Goal: Answer question/provide support

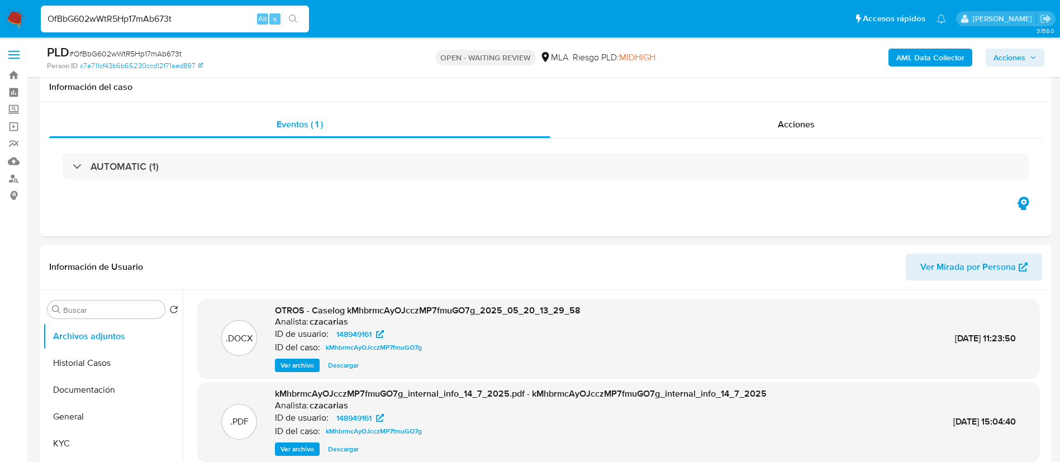
select select "10"
click at [245, 21] on input "OfBbG602wWtR5Hp17mAb673t" at bounding box center [175, 19] width 268 height 15
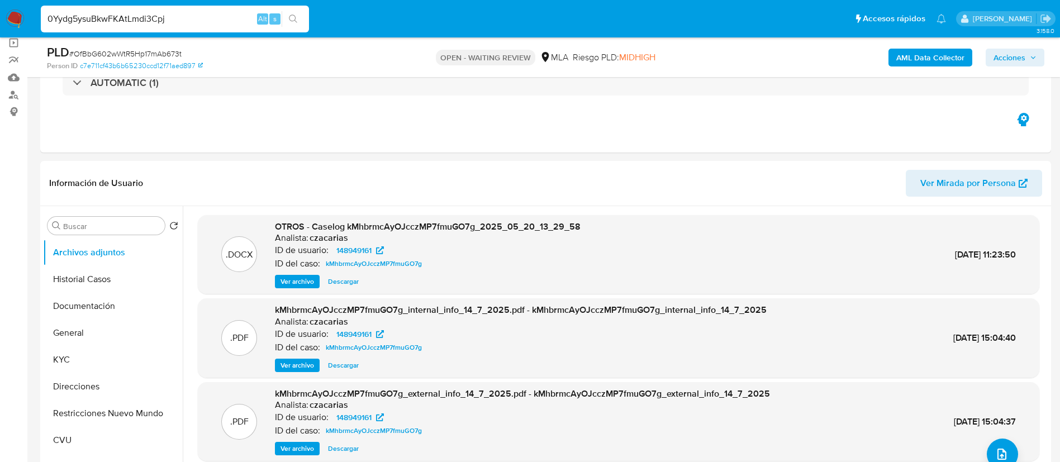
type input "0Yydg5ysuBkwFKAtLmdi3Cpj"
click at [292, 22] on icon "search-icon" at bounding box center [293, 19] width 9 height 9
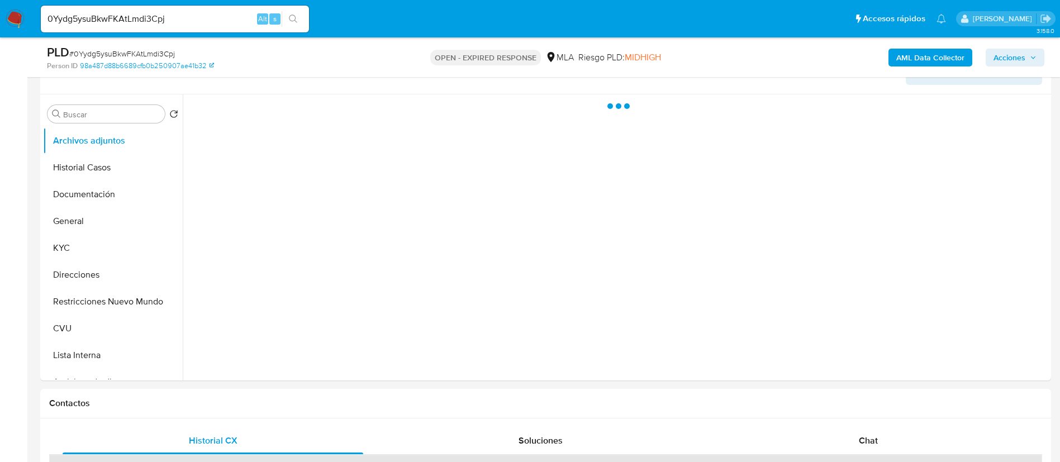
scroll to position [251, 0]
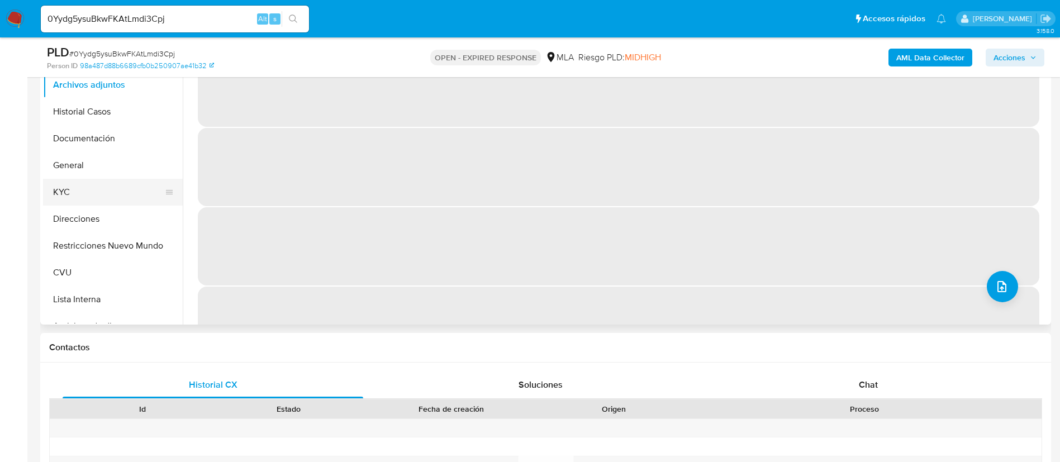
click at [114, 190] on button "KYC" at bounding box center [108, 192] width 131 height 27
select select "10"
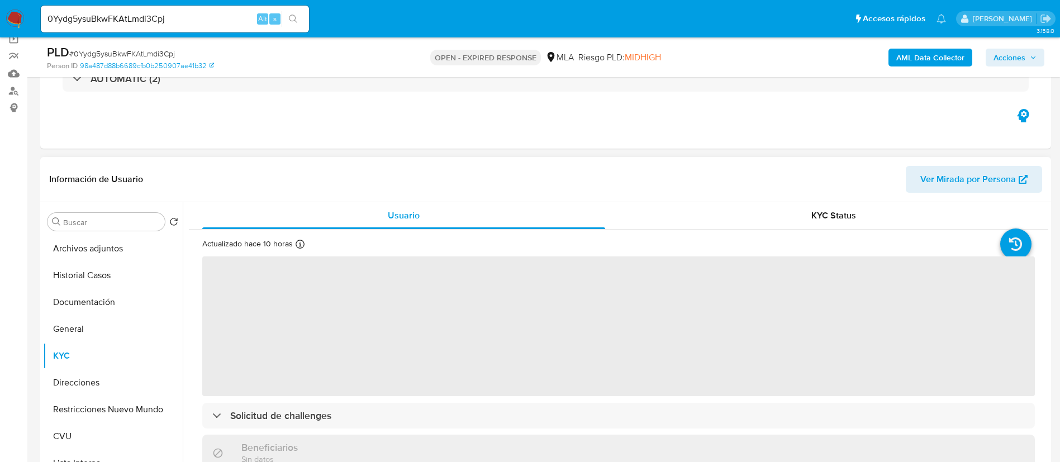
scroll to position [84, 0]
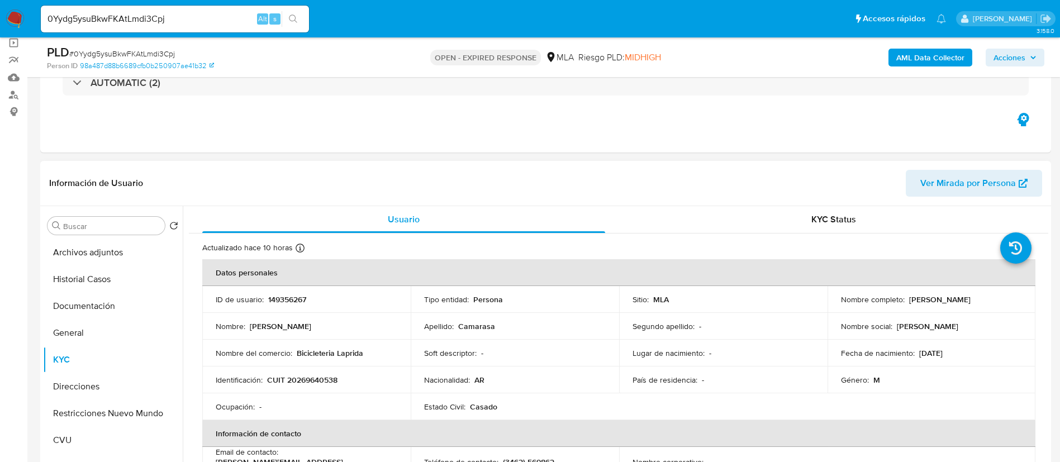
click at [272, 304] on p "149356267" at bounding box center [287, 299] width 38 height 10
click at [272, 303] on p "149356267" at bounding box center [287, 299] width 38 height 10
copy p "149356267"
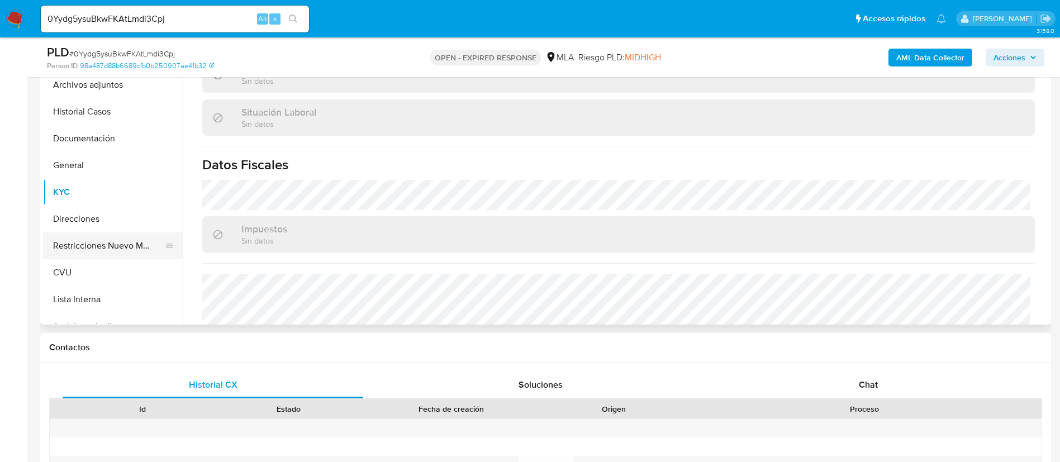
scroll to position [503, 0]
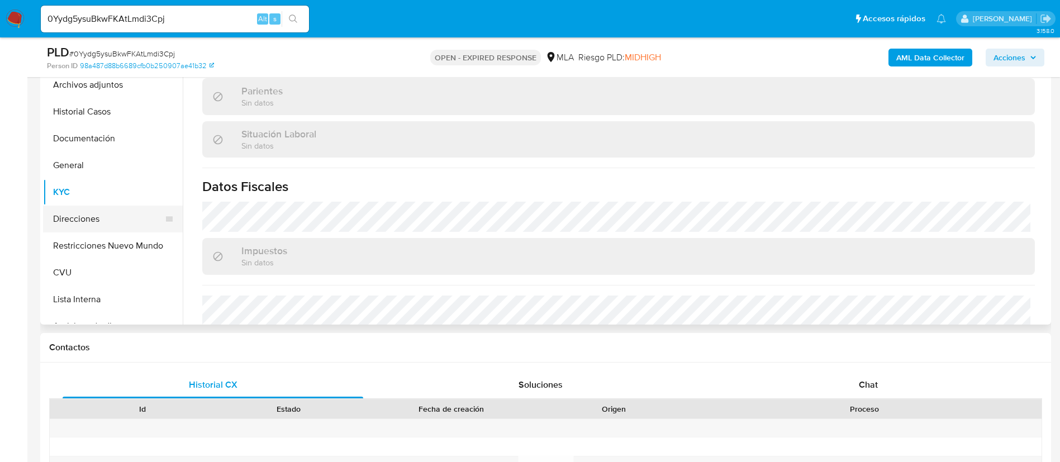
click at [108, 222] on button "Direcciones" at bounding box center [108, 219] width 131 height 27
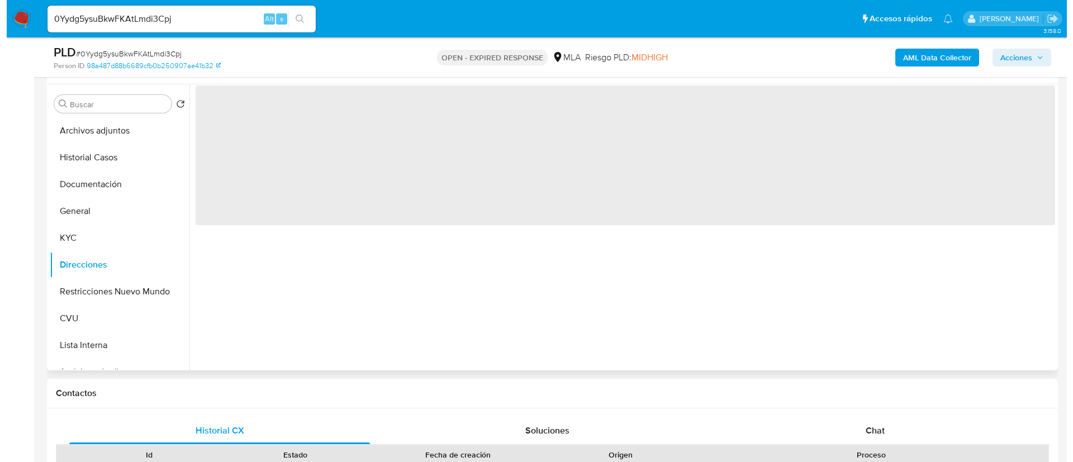
scroll to position [168, 0]
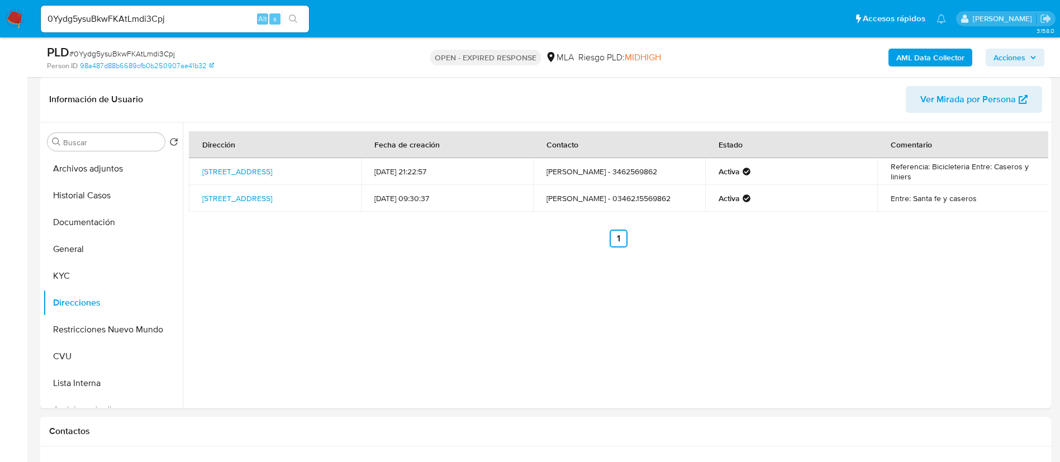
click at [958, 63] on b "AML Data Collector" at bounding box center [930, 58] width 68 height 18
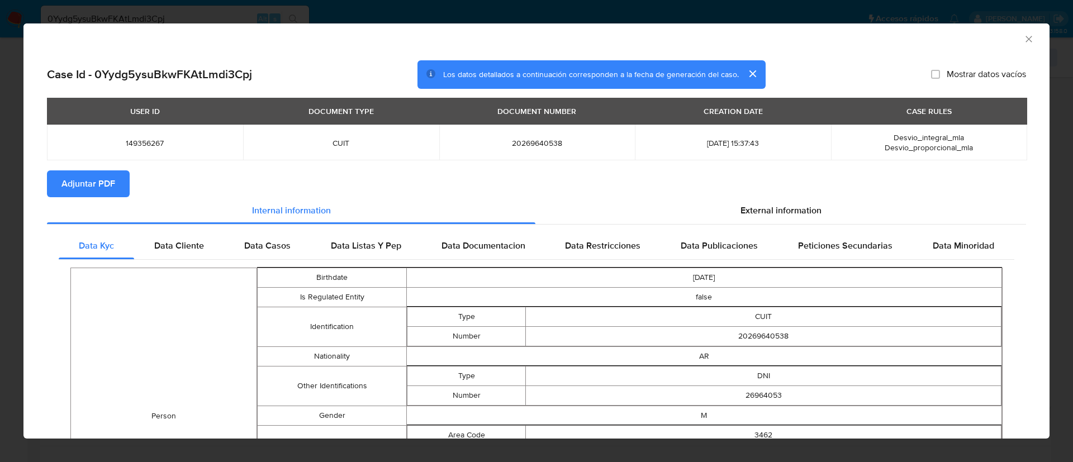
click at [85, 177] on span "Adjuntar PDF" at bounding box center [88, 184] width 54 height 25
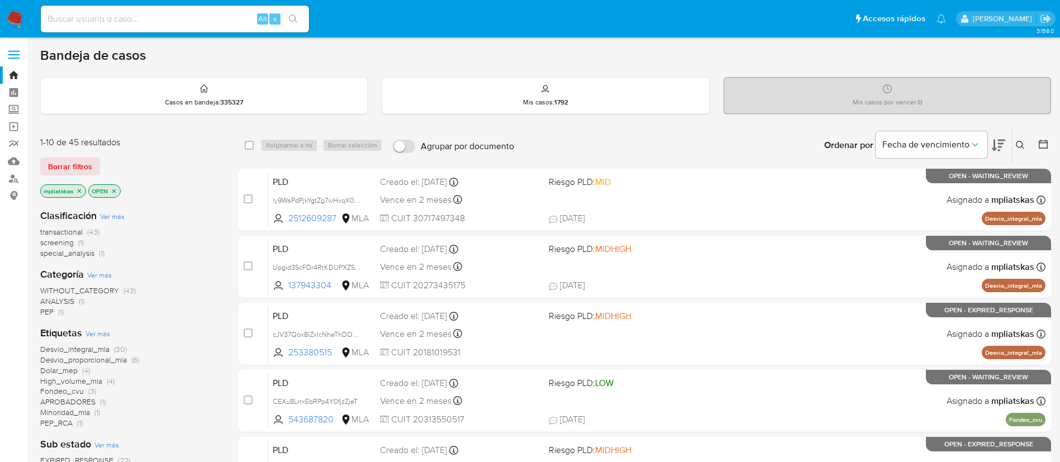
click at [1016, 141] on icon at bounding box center [1020, 145] width 9 height 9
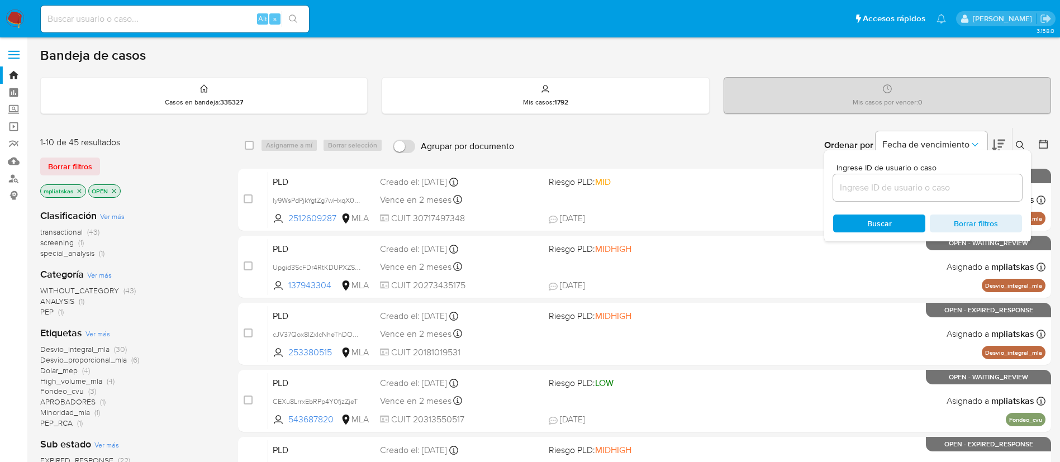
click at [953, 197] on div at bounding box center [927, 187] width 189 height 27
click at [948, 192] on input at bounding box center [927, 187] width 189 height 15
paste input "0Yydg5ysuBkwFKAtLmdi3Cpj"
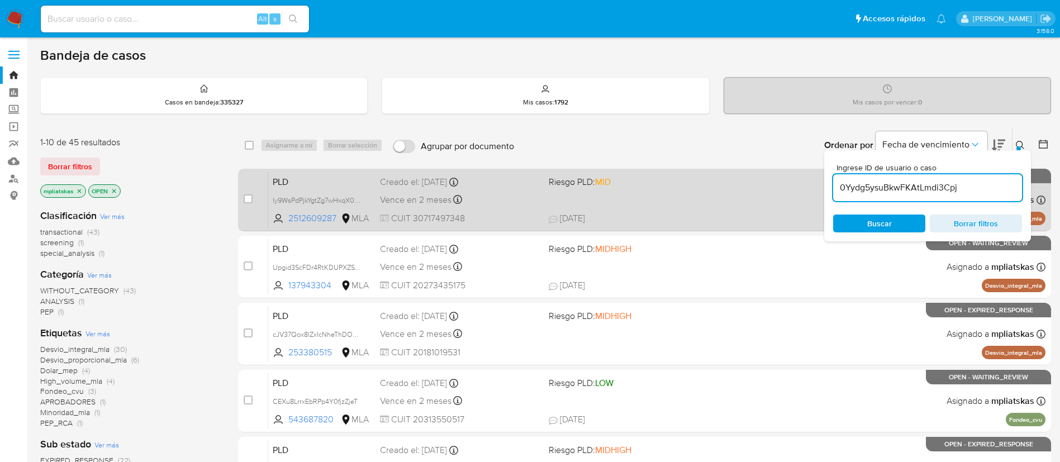
type input "0Yydg5ysuBkwFKAtLmdi3Cpj"
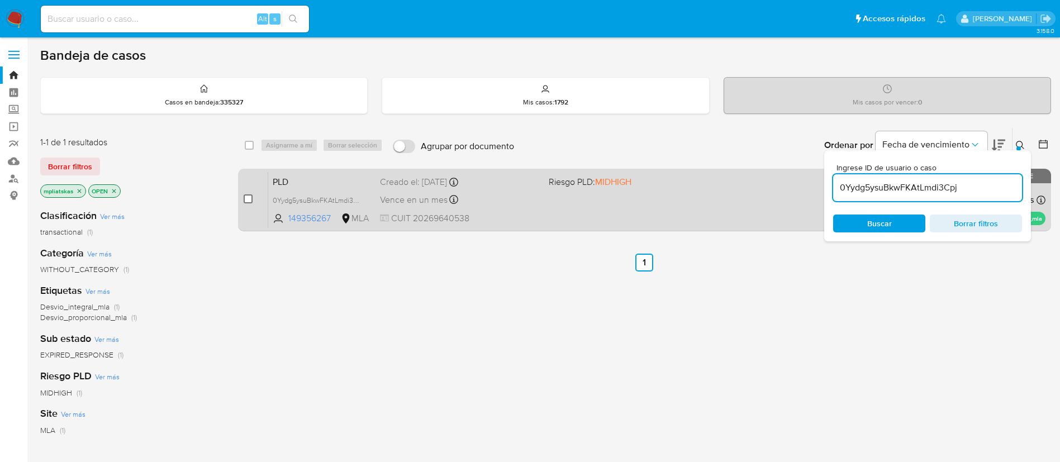
click at [246, 200] on input "checkbox" at bounding box center [248, 198] width 9 height 9
checkbox input "true"
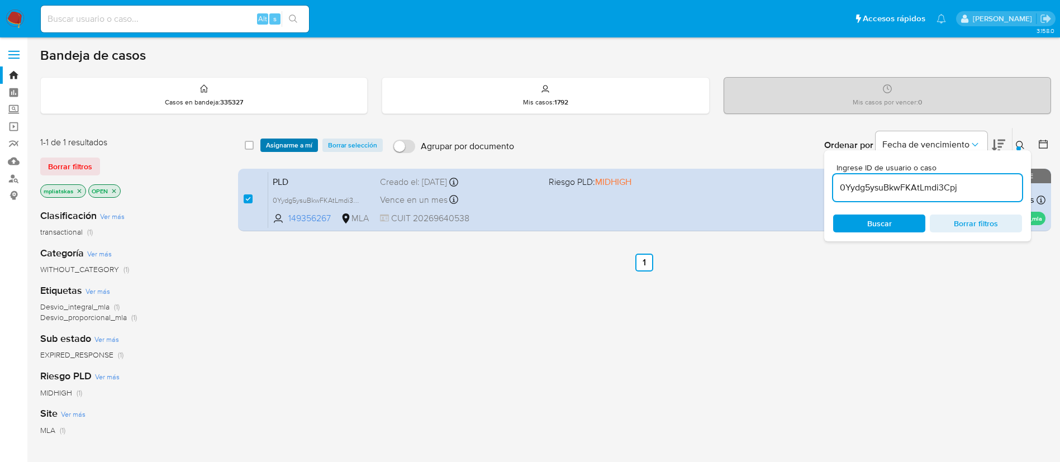
click at [294, 140] on span "Asignarme a mí" at bounding box center [289, 145] width 46 height 11
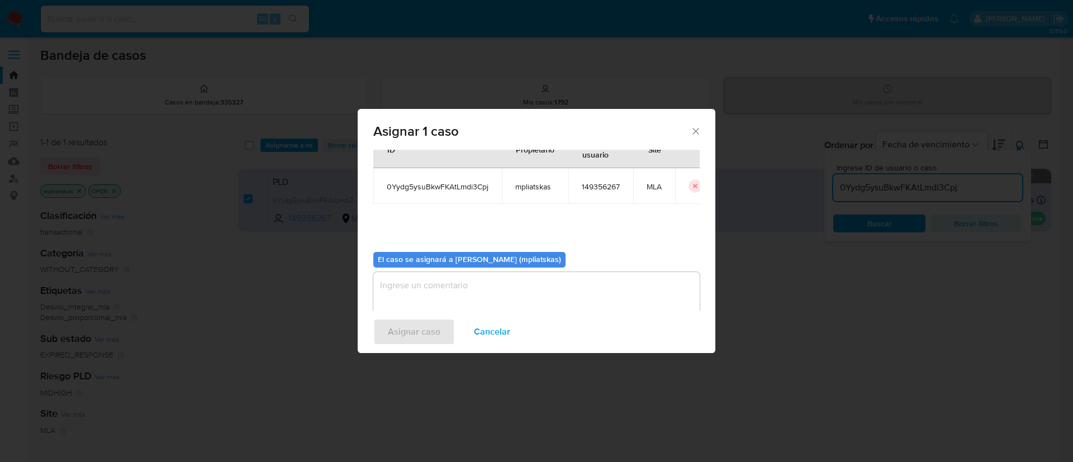
scroll to position [58, 0]
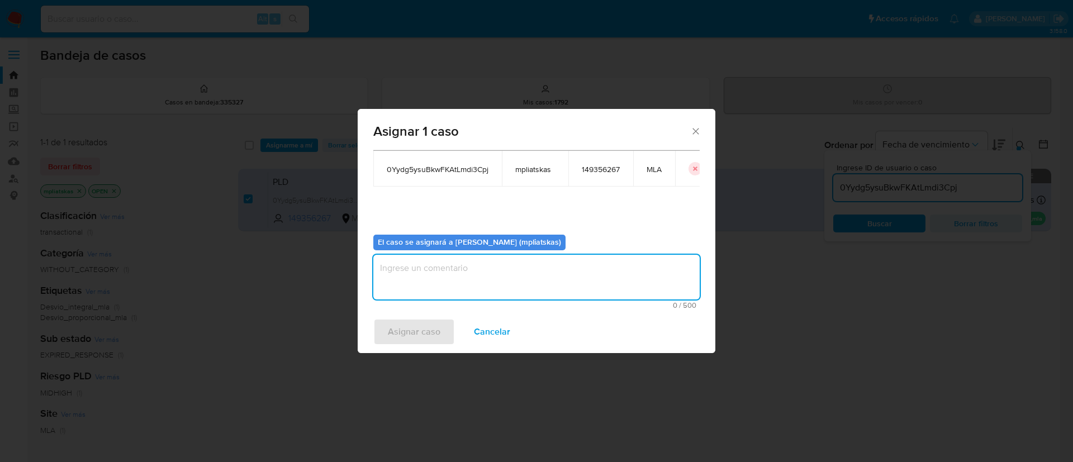
click at [399, 266] on textarea "assign-modal" at bounding box center [536, 277] width 326 height 45
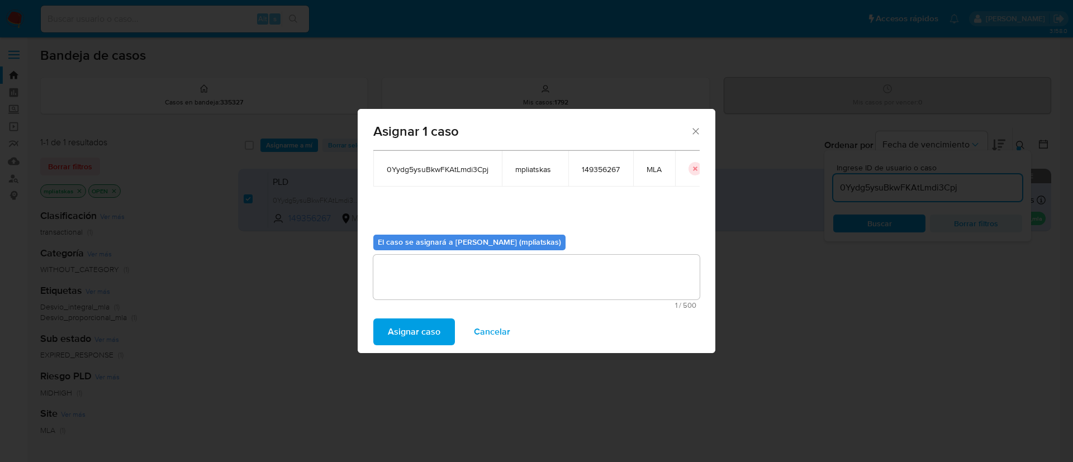
click at [397, 342] on span "Asignar caso" at bounding box center [414, 332] width 53 height 25
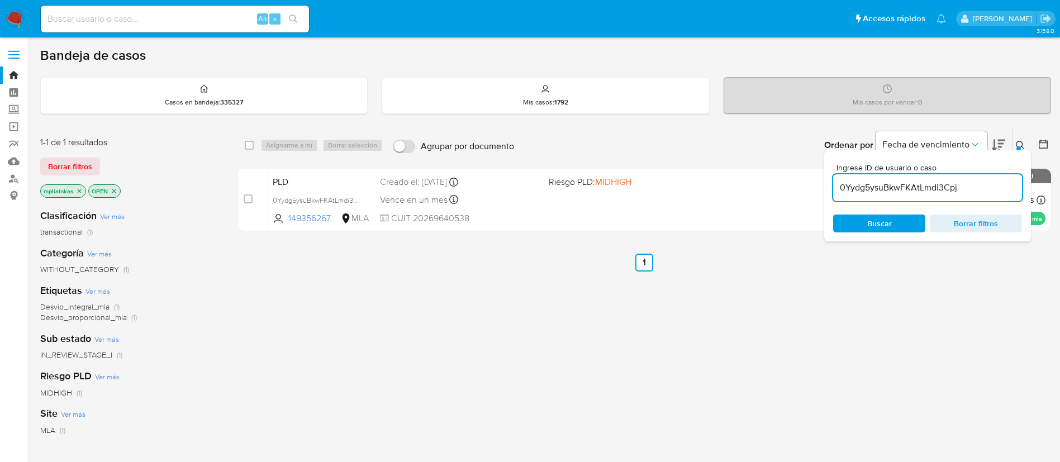
click at [856, 187] on input "0Yydg5ysuBkwFKAtLmdi3Cpj" at bounding box center [927, 187] width 189 height 15
paste input "ly9WsPdPjkYgtZg7wHxqX02O"
type input "ly9WsPdPjkYgtZg7wHxqX02O"
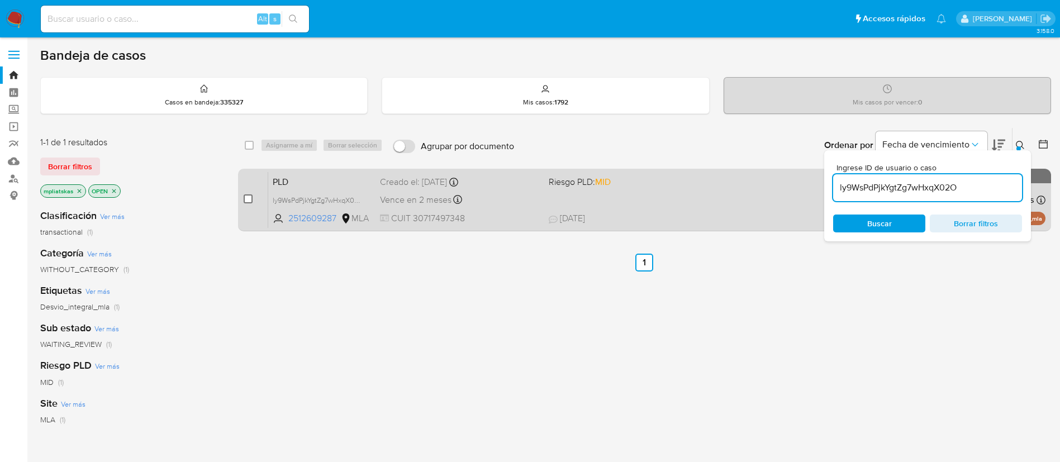
click at [250, 198] on input "checkbox" at bounding box center [248, 198] width 9 height 9
checkbox input "true"
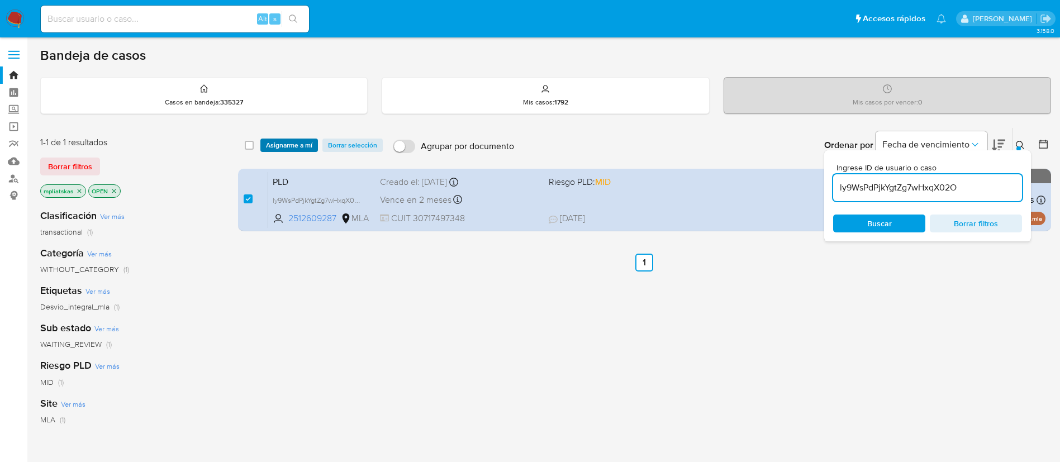
click at [274, 146] on span "Asignarme a mí" at bounding box center [289, 145] width 46 height 11
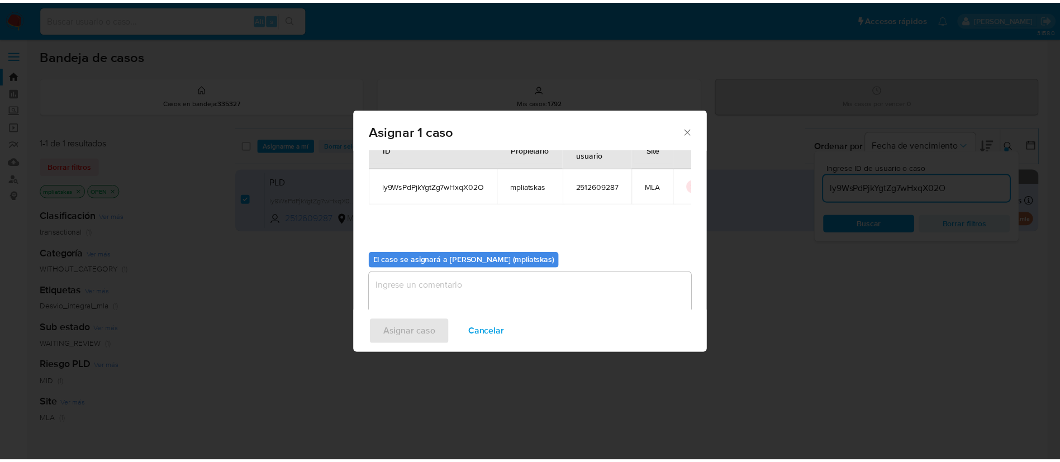
scroll to position [58, 0]
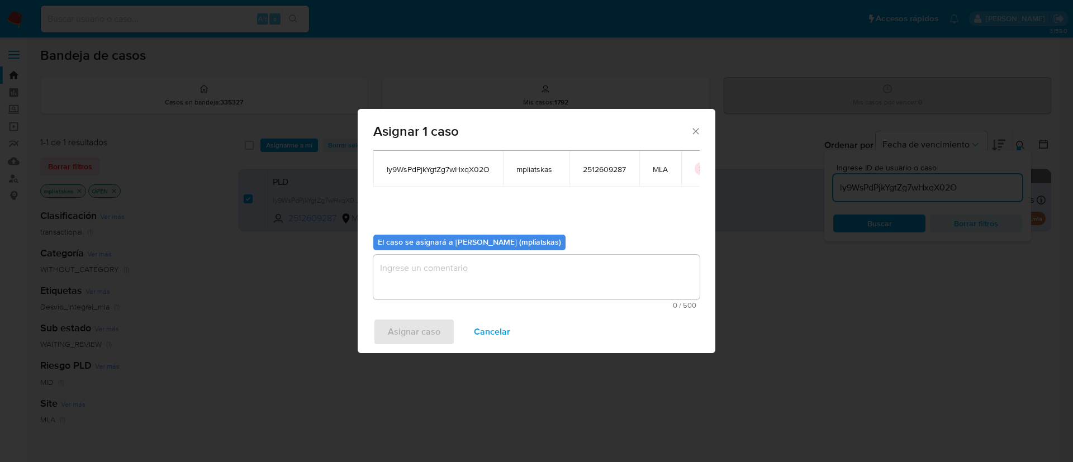
drag, startPoint x: 435, startPoint y: 252, endPoint x: 427, endPoint y: 272, distance: 21.3
click at [435, 254] on div "El caso se asignará a Micaela Pliatskas (mpliatskas) 0 / 500 500 caracteres res…" at bounding box center [536, 267] width 326 height 83
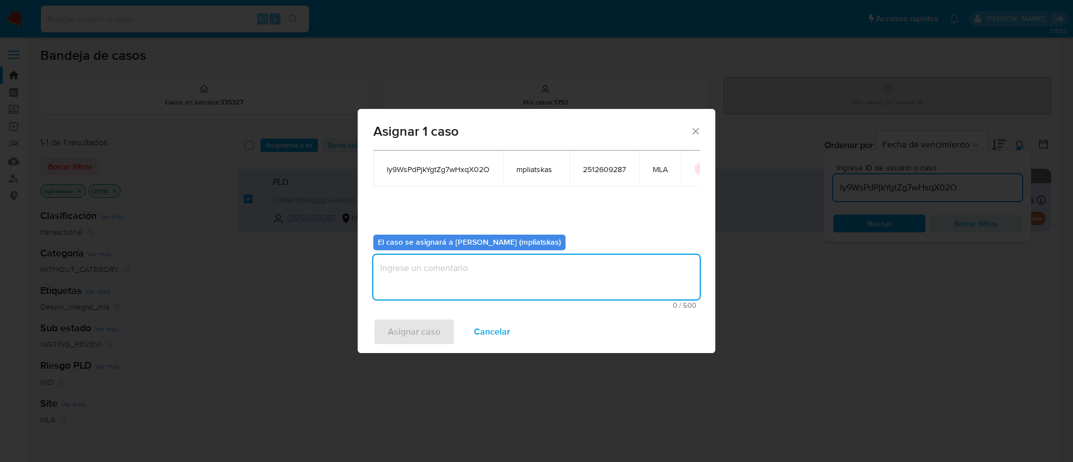
drag, startPoint x: 427, startPoint y: 272, endPoint x: 417, endPoint y: 312, distance: 42.0
click at [427, 272] on textarea "assign-modal" at bounding box center [536, 277] width 326 height 45
click at [401, 274] on textarea "assign-modal" at bounding box center [536, 277] width 326 height 45
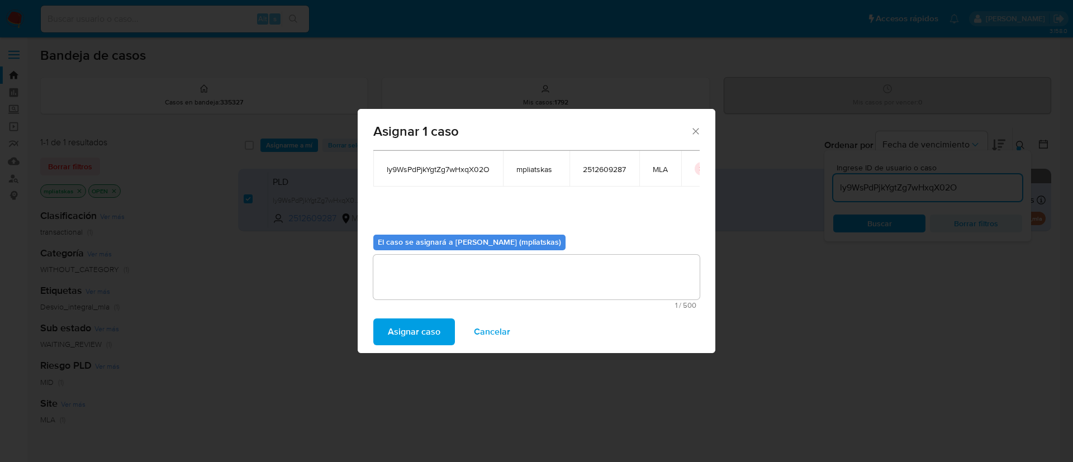
click at [402, 327] on span "Asignar caso" at bounding box center [414, 332] width 53 height 25
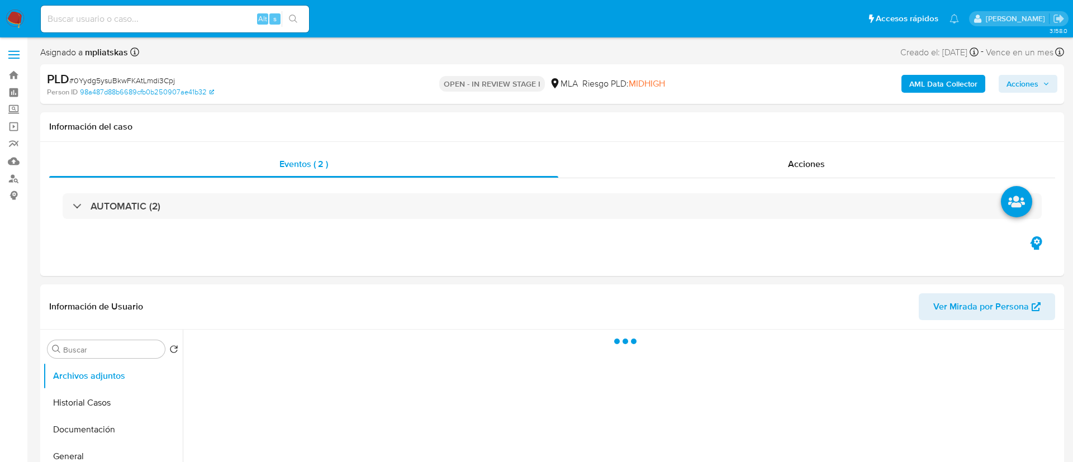
select select "10"
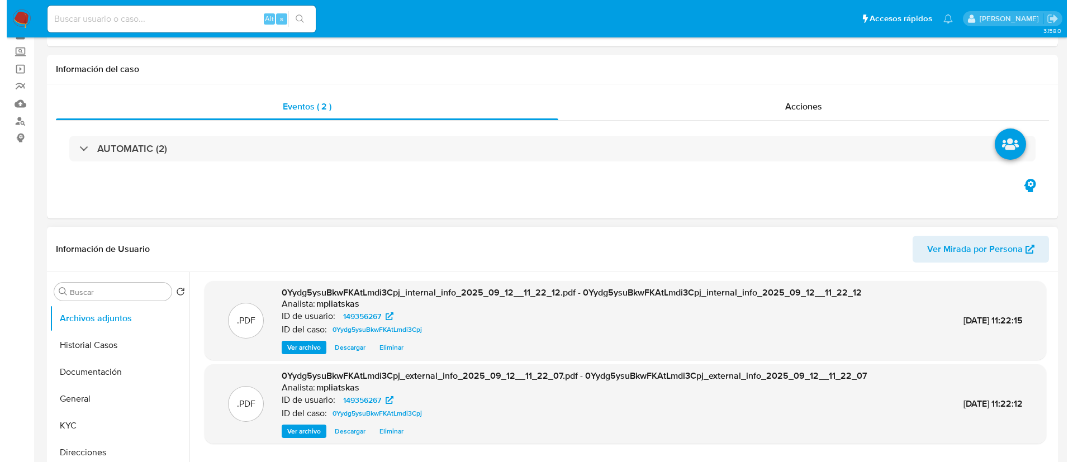
scroll to position [84, 0]
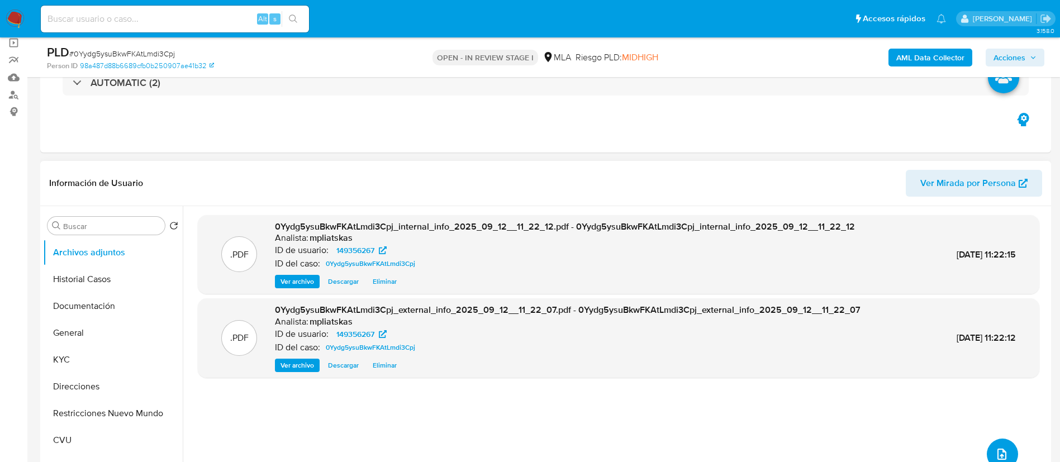
click at [1005, 443] on button "upload-file" at bounding box center [1002, 454] width 31 height 31
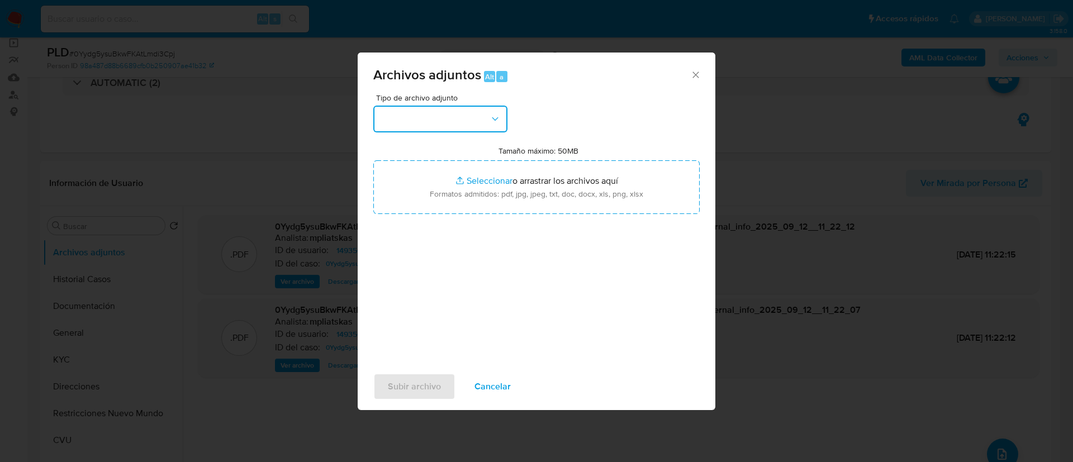
click at [451, 107] on button "button" at bounding box center [440, 119] width 134 height 27
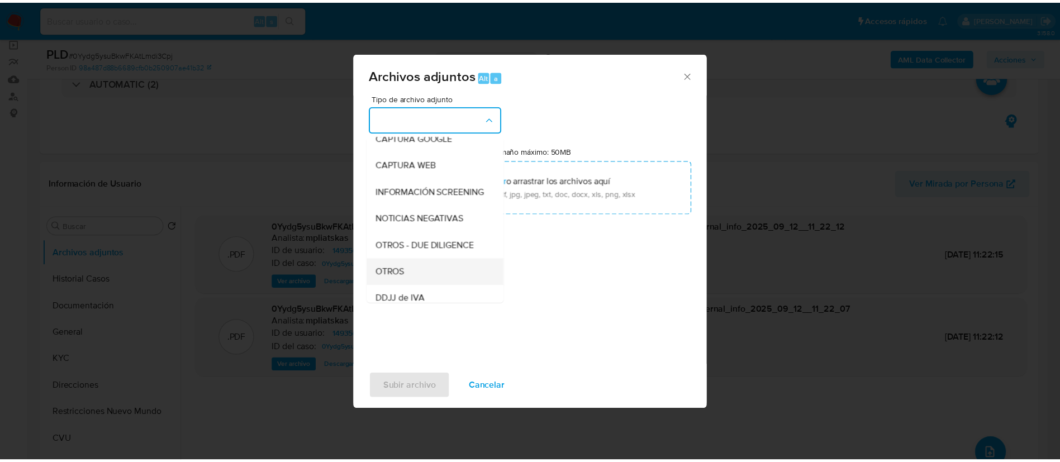
scroll to position [168, 0]
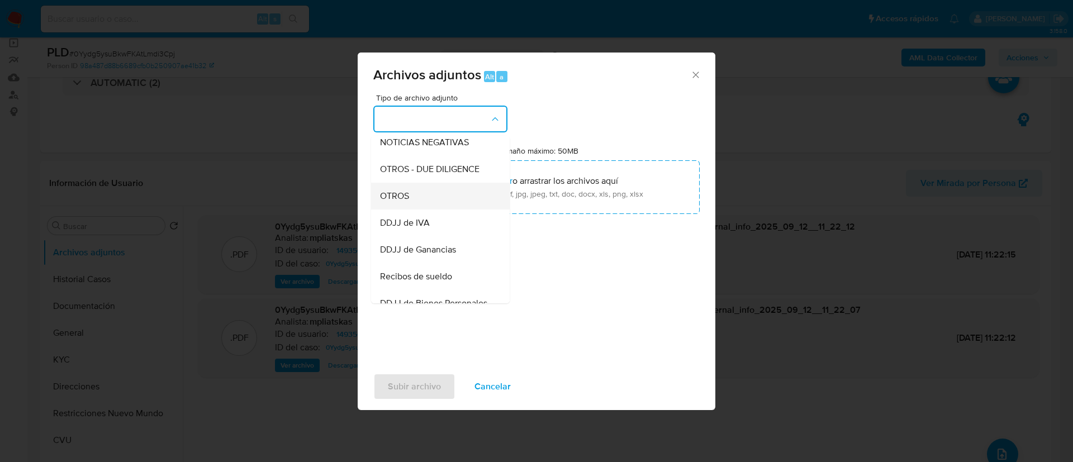
click at [434, 210] on div "OTROS" at bounding box center [437, 196] width 114 height 27
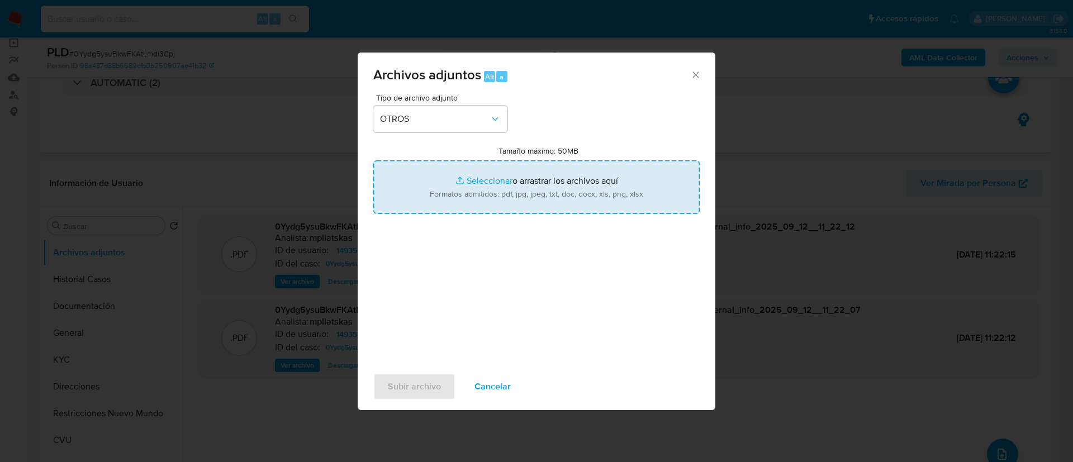
click at [453, 196] on input "Tamaño máximo: 50MB Seleccionar archivos" at bounding box center [536, 187] width 326 height 54
type input "C:\fakepath\149356267 Movimientos.xlsx"
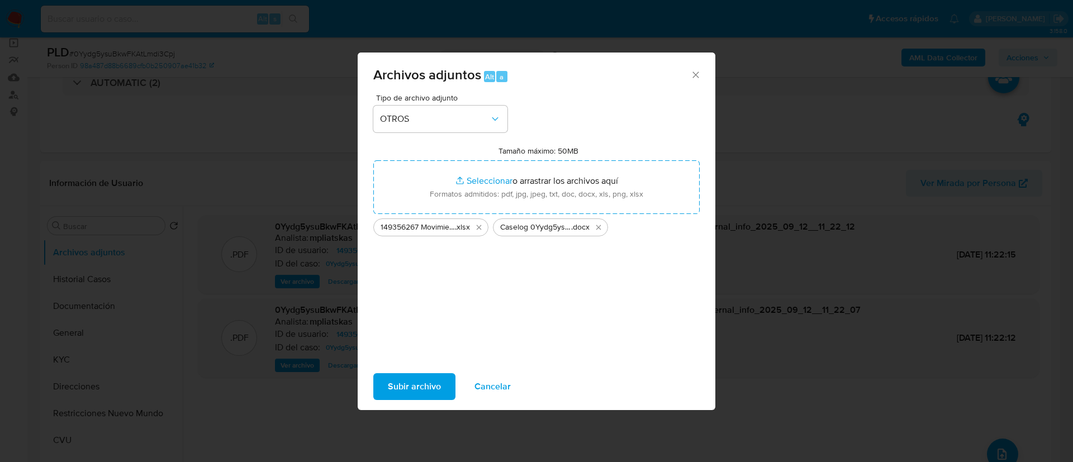
click at [435, 375] on span "Subir archivo" at bounding box center [414, 386] width 53 height 25
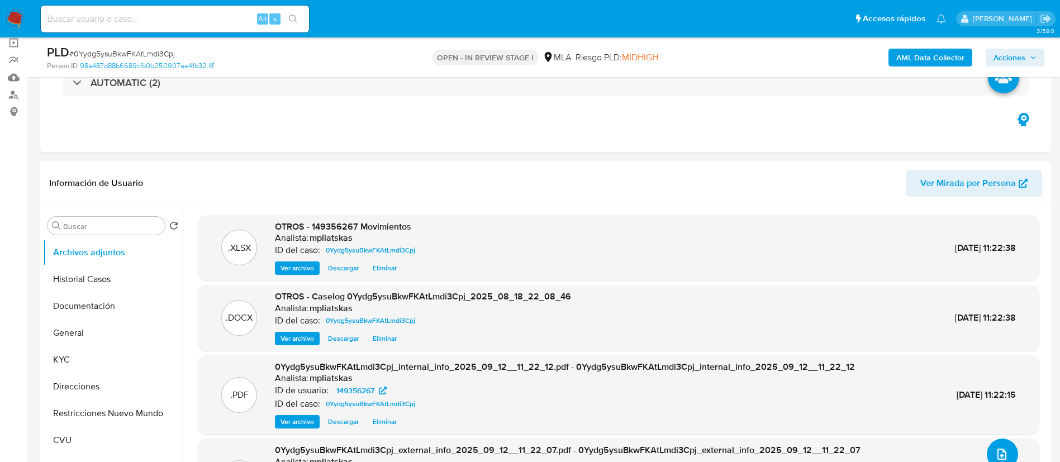
scroll to position [36, 0]
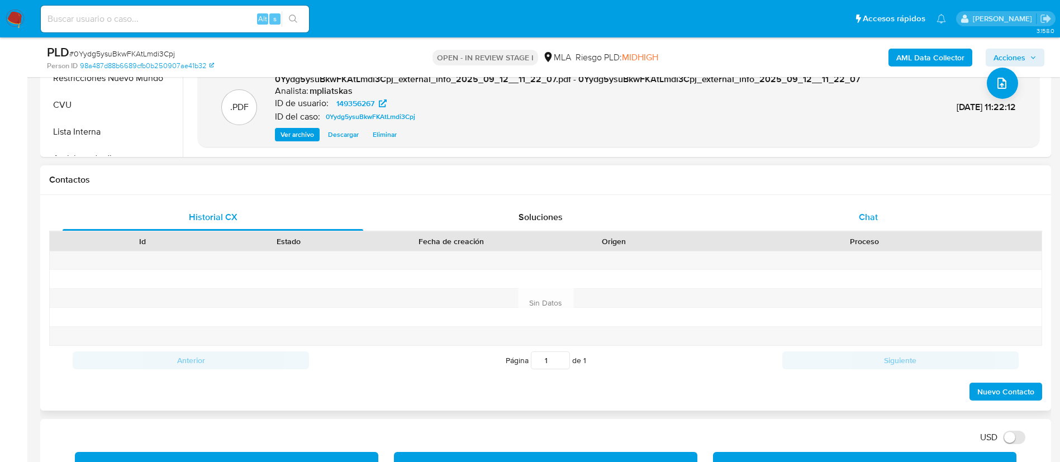
click at [873, 226] on div "Chat" at bounding box center [868, 217] width 301 height 27
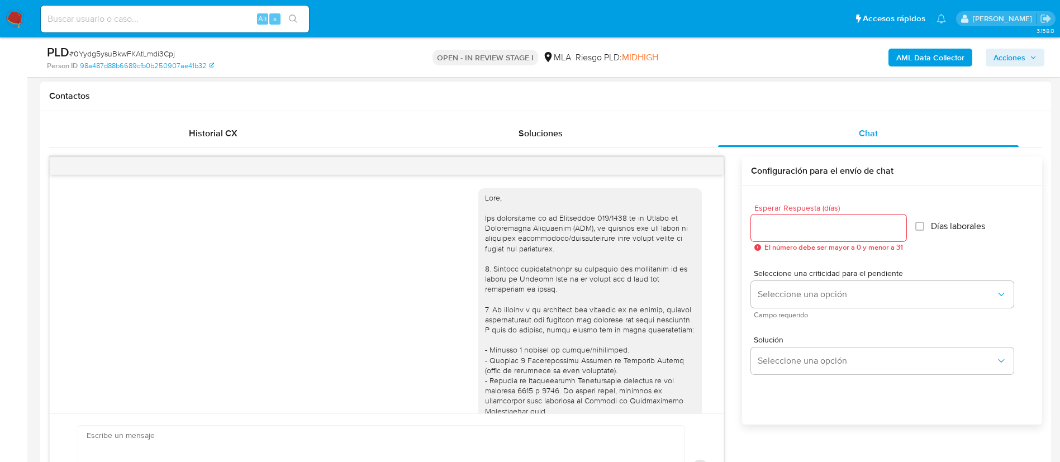
scroll to position [640, 0]
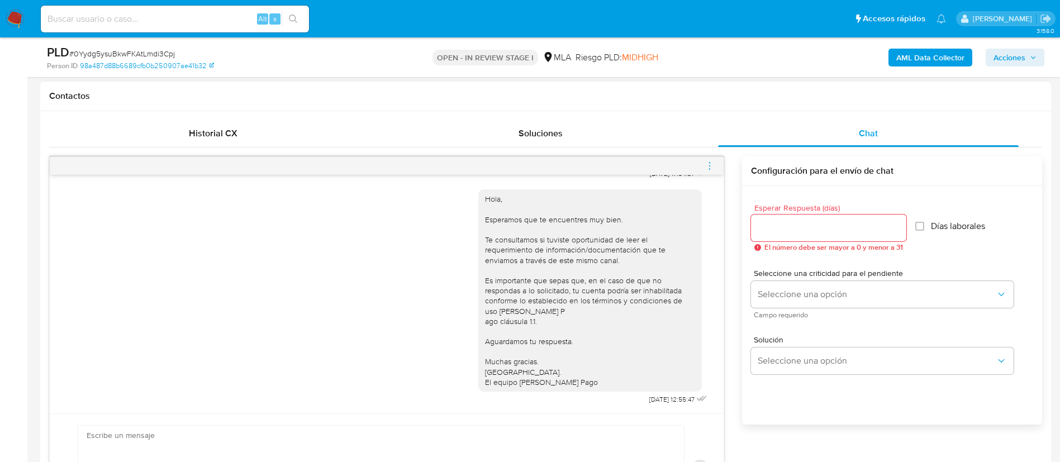
click at [708, 165] on icon "menu-action" at bounding box center [710, 166] width 10 height 10
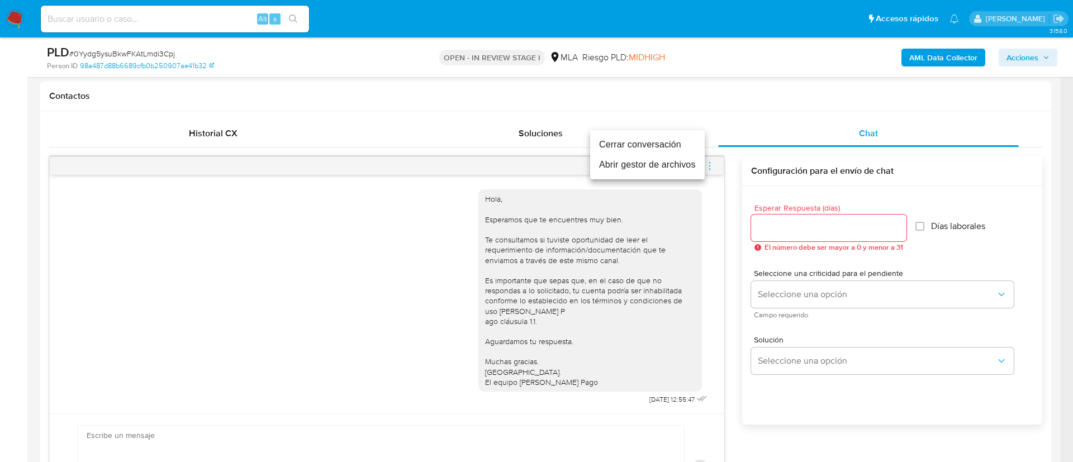
click at [660, 146] on li "Cerrar conversación" at bounding box center [647, 145] width 115 height 20
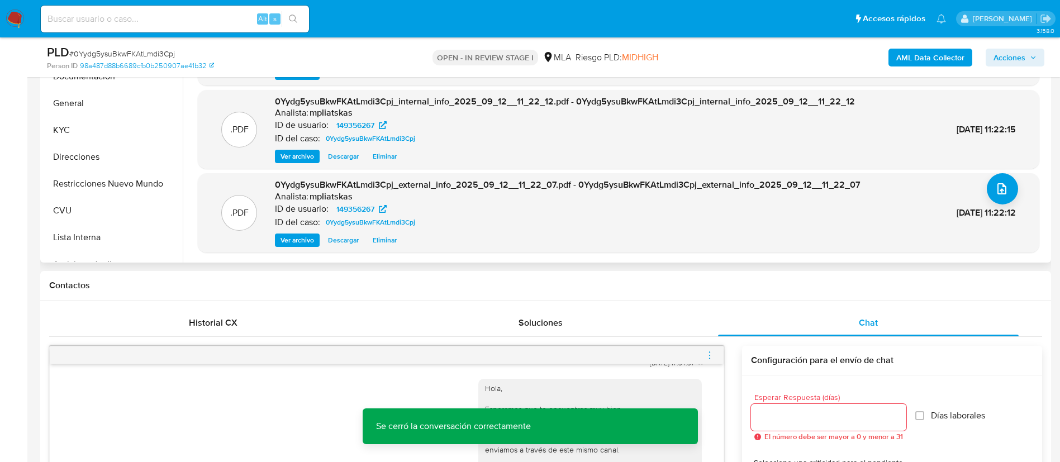
scroll to position [84, 0]
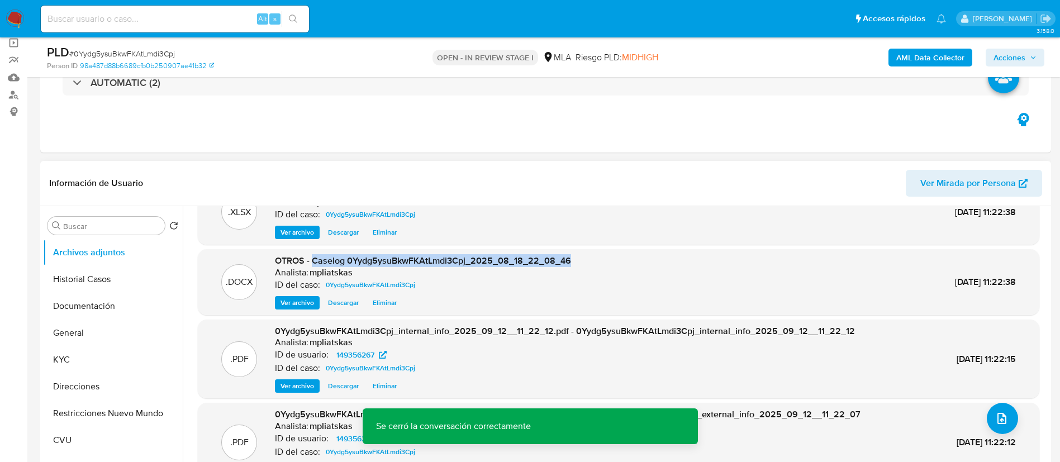
drag, startPoint x: 313, startPoint y: 256, endPoint x: 599, endPoint y: 261, distance: 286.7
click at [599, 261] on div ".DOCX OTROS - Caselog 0Yydg5ysuBkwFKAtLmdi3Cpj_2025_08_18_22_08_46 Analista: mp…" at bounding box center [618, 282] width 830 height 55
copy span "Caselog 0Yydg5ysuBkwFKAtLmdi3Cpj_2025_08_18_22_08_46"
click at [1015, 64] on span "Acciones" at bounding box center [1009, 58] width 32 height 18
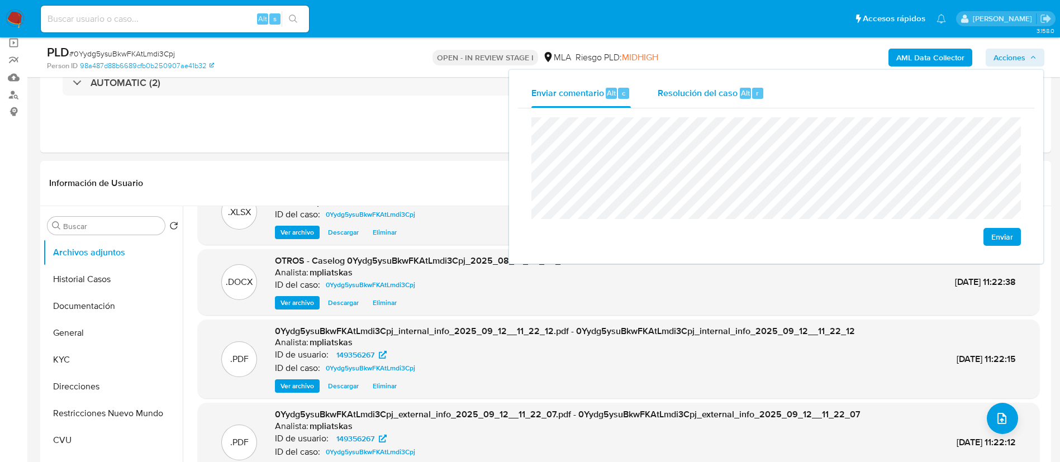
drag, startPoint x: 724, startPoint y: 92, endPoint x: 726, endPoint y: 112, distance: 20.2
click at [724, 94] on span "Resolución del caso" at bounding box center [698, 92] width 80 height 13
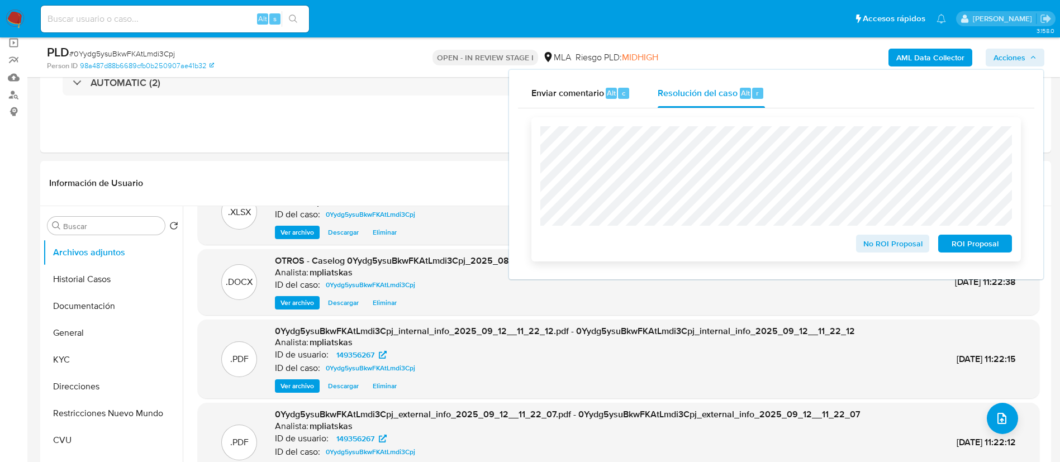
click at [886, 236] on div "No ROI Proposal" at bounding box center [892, 241] width 83 height 22
click at [888, 242] on span "No ROI Proposal" at bounding box center [893, 244] width 58 height 16
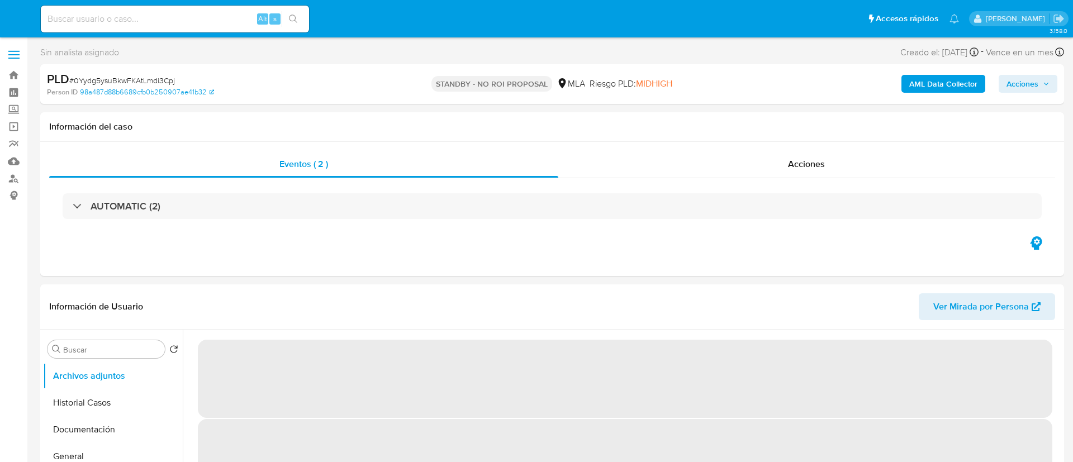
select select "10"
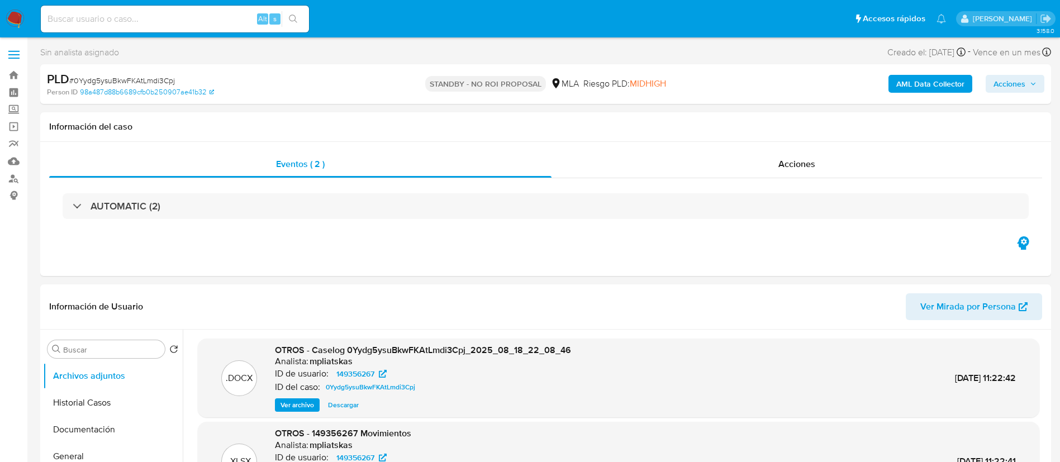
click at [254, 11] on div "Alt s" at bounding box center [175, 19] width 268 height 27
drag, startPoint x: 245, startPoint y: 15, endPoint x: 258, endPoint y: 18, distance: 12.7
click at [245, 15] on input at bounding box center [175, 19] width 268 height 15
drag, startPoint x: 260, startPoint y: 18, endPoint x: 250, endPoint y: 18, distance: 10.1
click at [253, 18] on div "Alt s" at bounding box center [175, 19] width 268 height 27
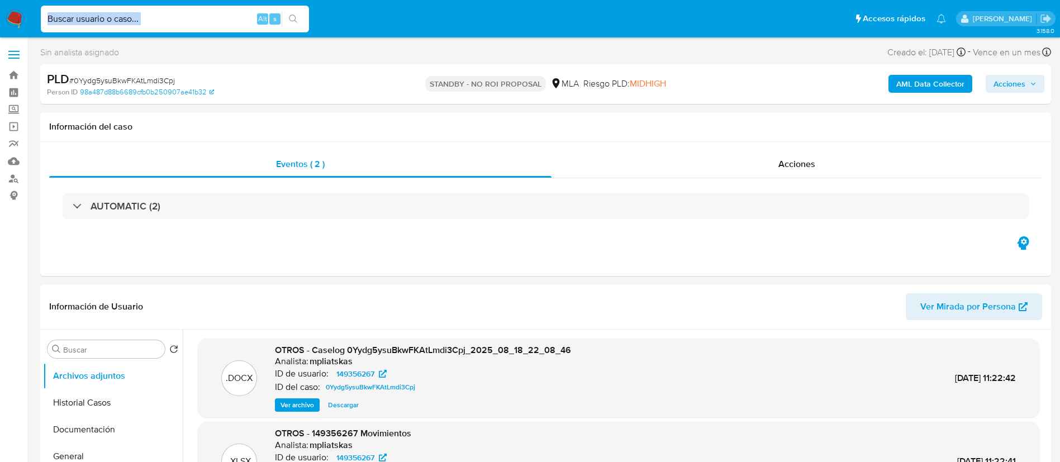
click at [248, 18] on input at bounding box center [175, 19] width 268 height 15
paste input "ly9WsPdPjkYgtZg7wHxqX02O"
type input "ly9WsPdPjkYgtZg7wHxqX02O"
click at [294, 13] on button "search-icon" at bounding box center [293, 19] width 23 height 16
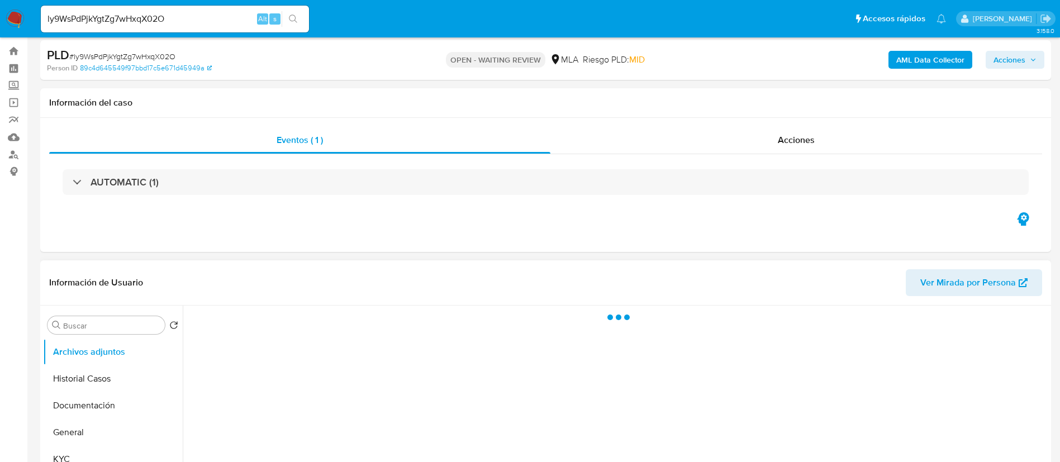
scroll to position [251, 0]
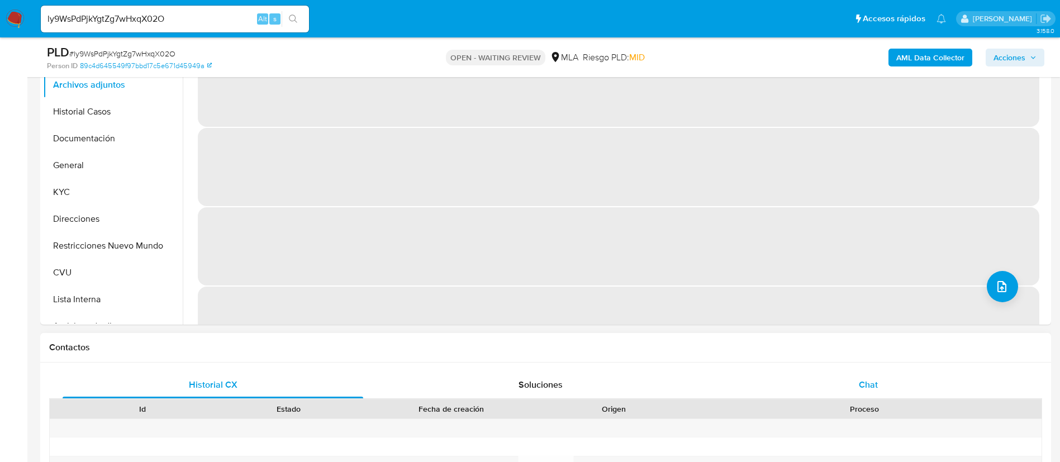
click at [780, 374] on div "Chat" at bounding box center [868, 385] width 301 height 27
select select "10"
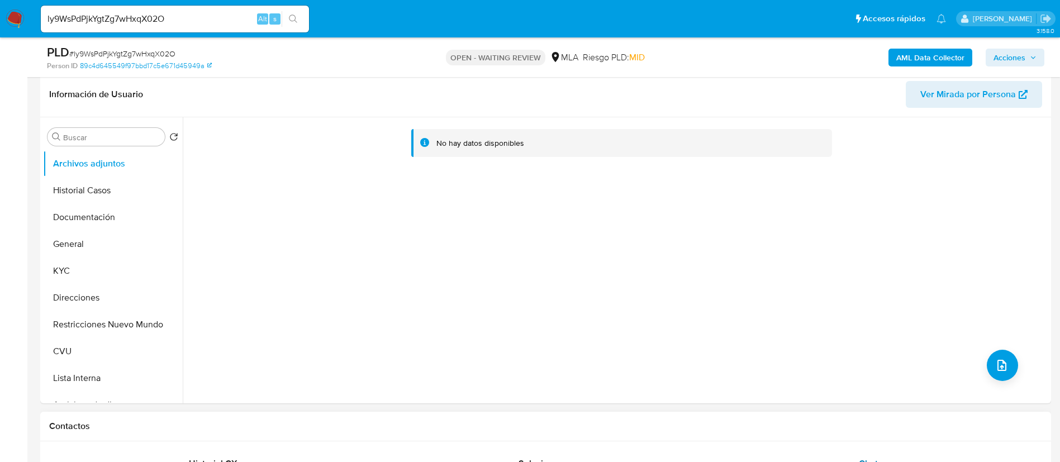
scroll to position [168, 0]
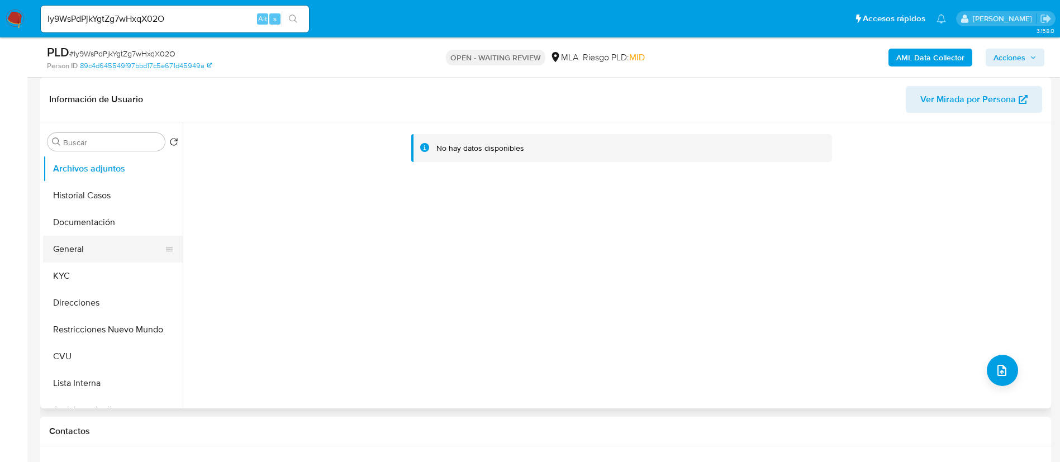
click at [103, 250] on button "General" at bounding box center [108, 249] width 131 height 27
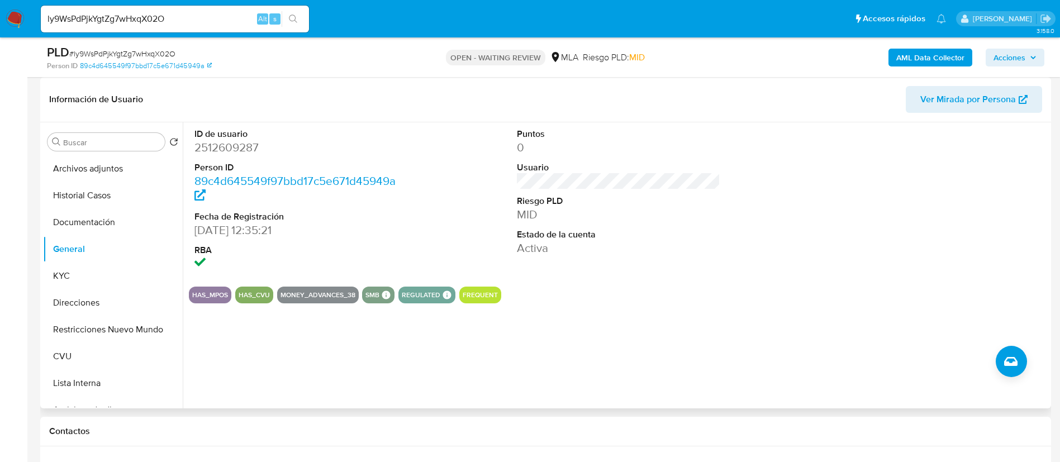
click at [249, 143] on dd "2512609287" at bounding box center [296, 148] width 204 height 16
copy dd "2512609287"
click at [90, 285] on button "KYC" at bounding box center [108, 276] width 131 height 27
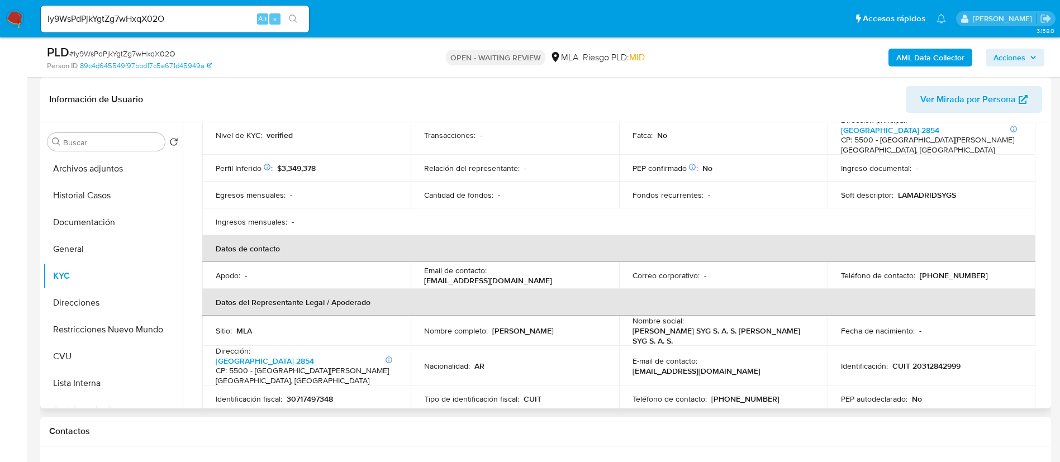
click at [524, 262] on td "Email de contacto : lamadridsygsas@gmail.com" at bounding box center [515, 275] width 208 height 27
click at [529, 275] on p "lamadridsygsas@gmail.com" at bounding box center [488, 280] width 128 height 10
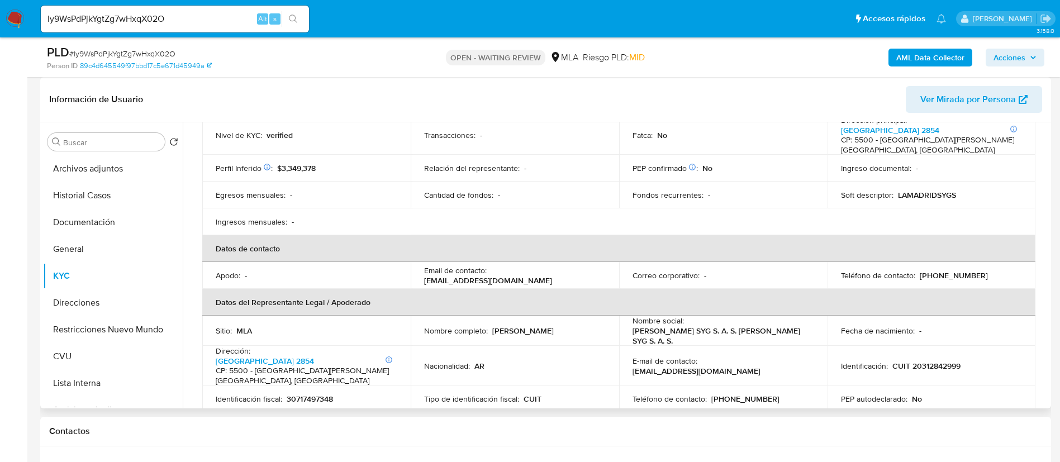
click at [513, 346] on td "Nacionalidad : AR" at bounding box center [515, 366] width 208 height 40
drag, startPoint x: 488, startPoint y: 269, endPoint x: 590, endPoint y: 253, distance: 103.0
click at [590, 262] on td "Email de contacto : lamadridsygsas@gmail.com" at bounding box center [515, 275] width 208 height 27
copy div "lamadridsygsas@gmail.com"
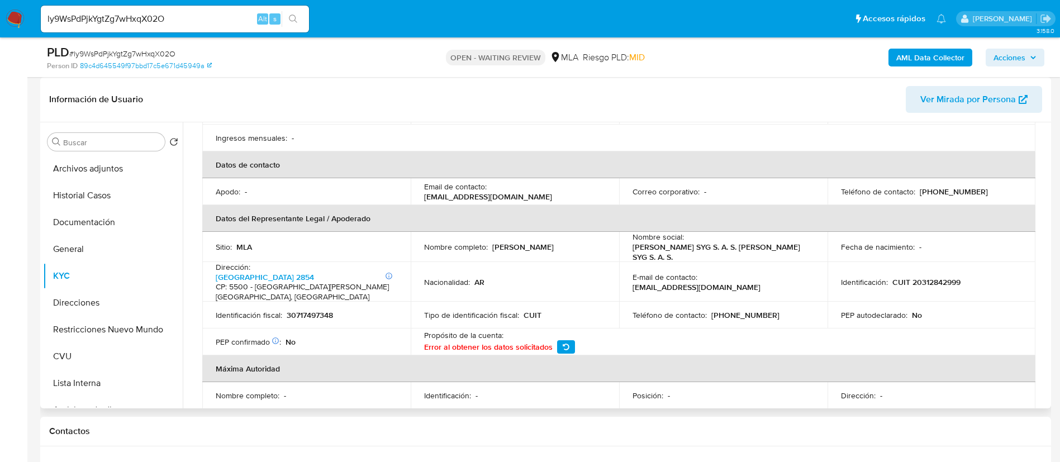
click at [945, 187] on p "(261) 5367959" at bounding box center [954, 192] width 68 height 10
copy p "("
click at [948, 187] on p "(261) 5367959" at bounding box center [954, 192] width 68 height 10
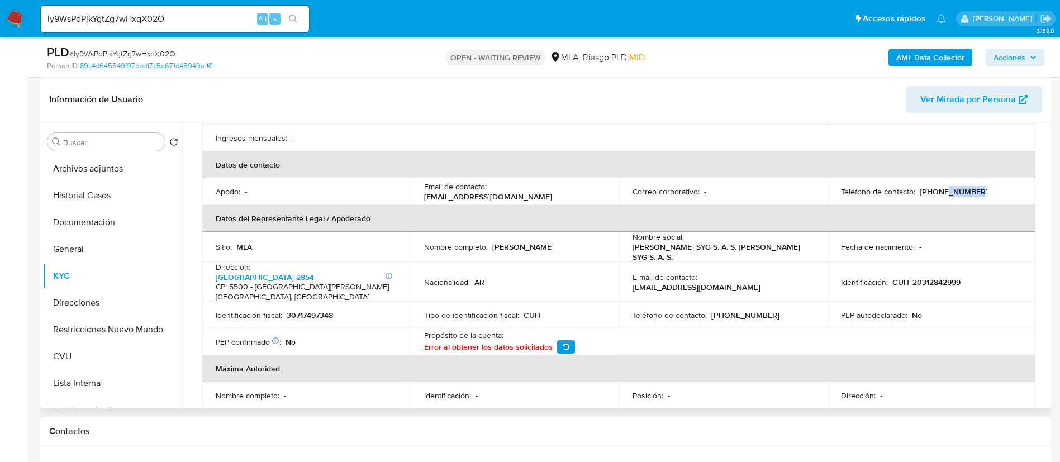
copy p "5367959"
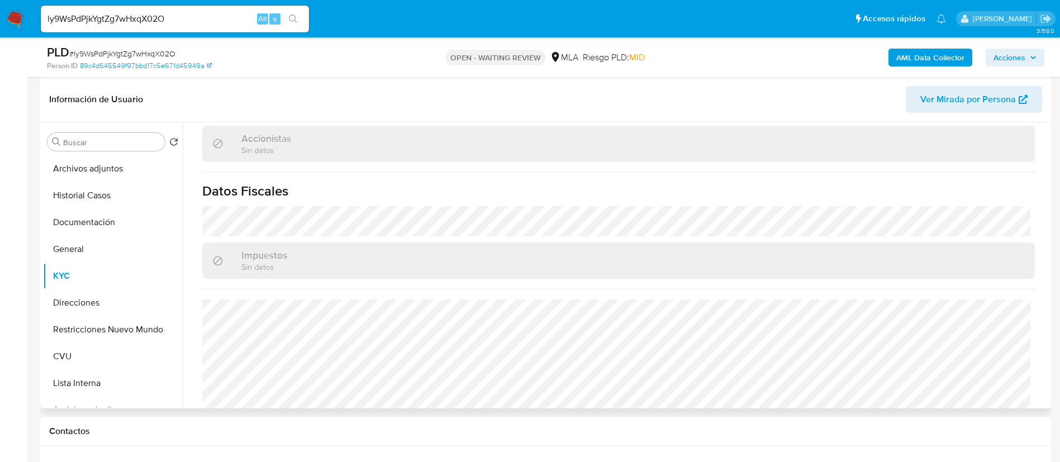
scroll to position [778, 0]
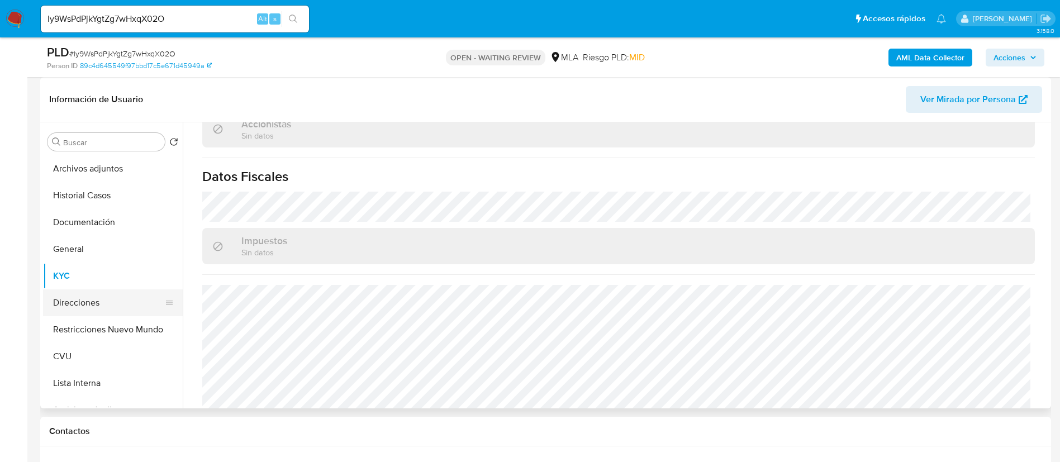
click at [70, 302] on button "Direcciones" at bounding box center [108, 302] width 131 height 27
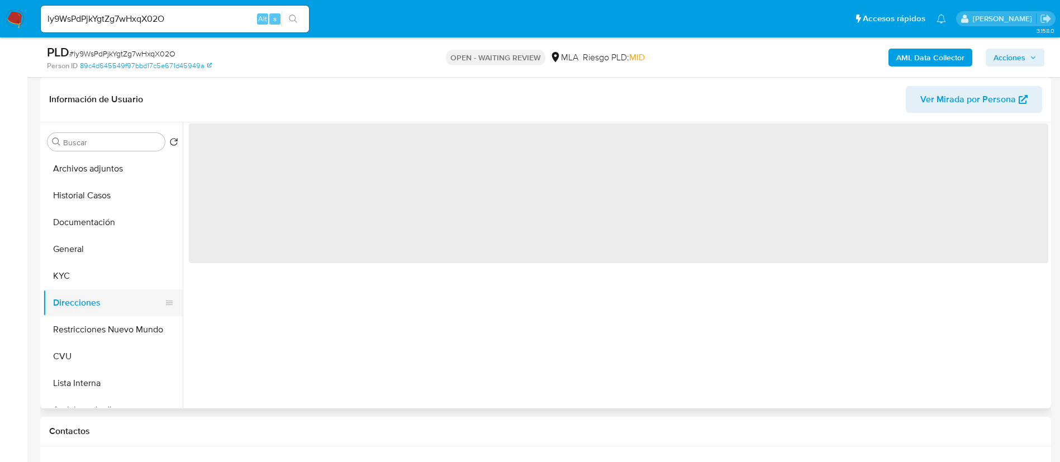
scroll to position [0, 0]
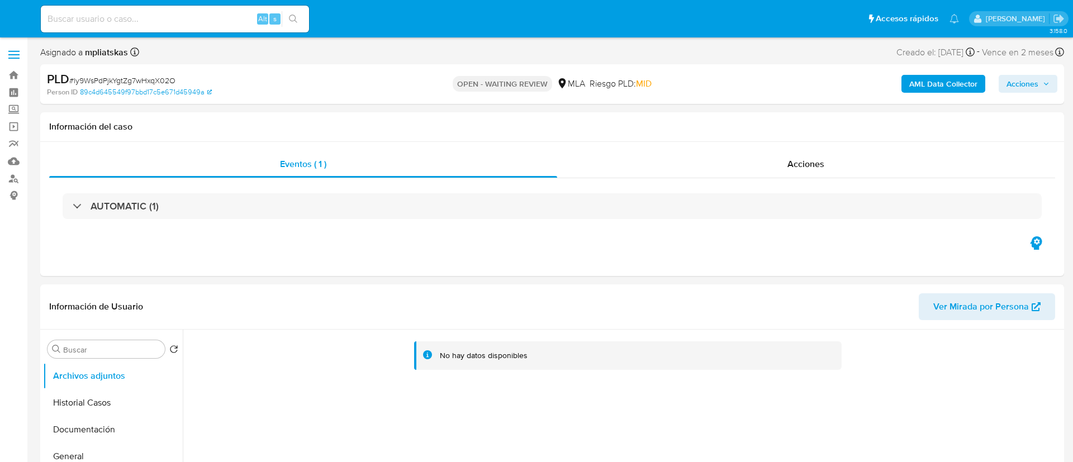
select select "10"
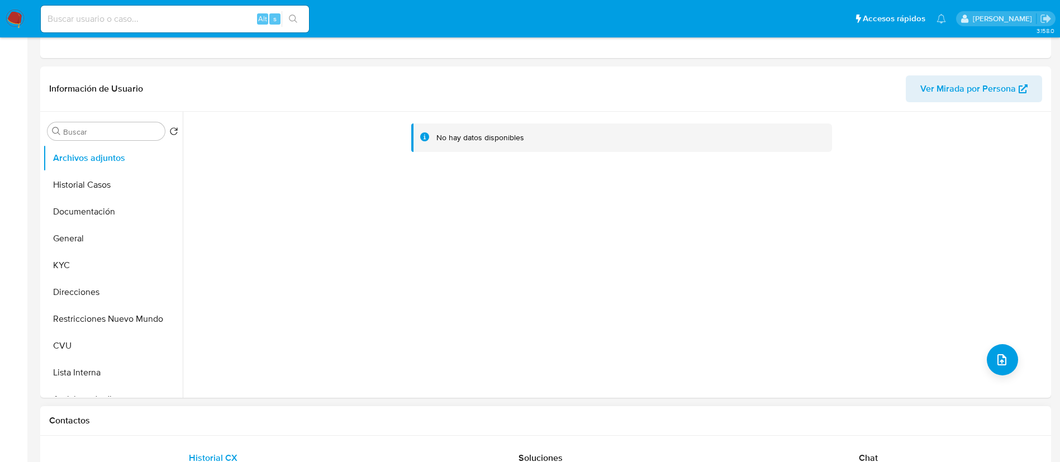
scroll to position [503, 0]
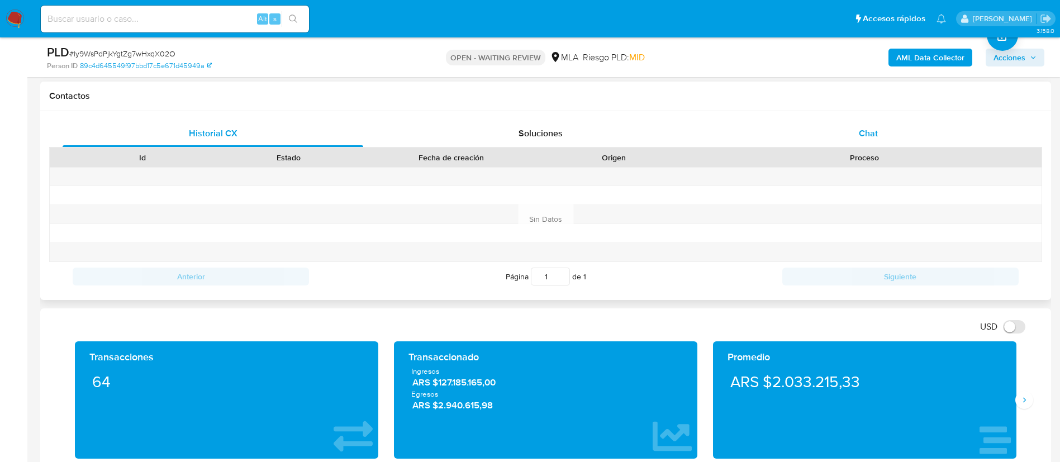
click at [854, 132] on div "Chat" at bounding box center [868, 133] width 301 height 27
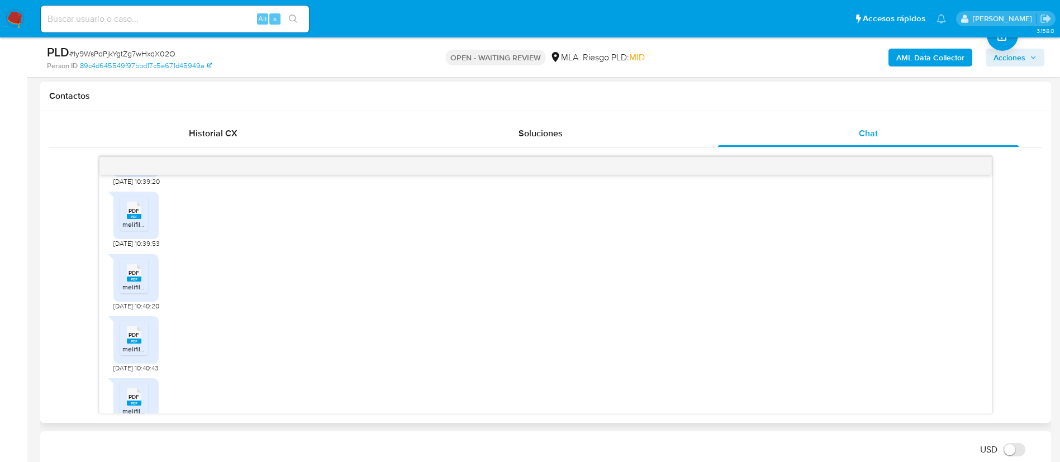
scroll to position [894, 0]
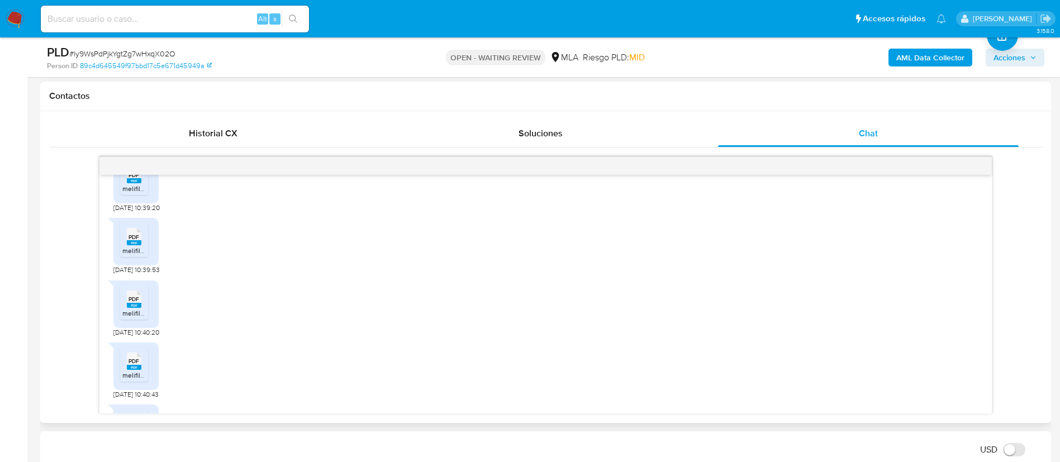
click at [146, 195] on li "PDF PDF melifile3524672045557002903.pdf" at bounding box center [134, 177] width 28 height 35
click at [129, 241] on span "PDF" at bounding box center [133, 237] width 11 height 7
drag, startPoint x: 142, startPoint y: 321, endPoint x: 134, endPoint y: 351, distance: 31.2
click at [142, 309] on div "PDF PDF" at bounding box center [133, 298] width 23 height 22
click at [139, 380] on span "melifile4078708853429304211.pdf" at bounding box center [173, 374] width 103 height 9
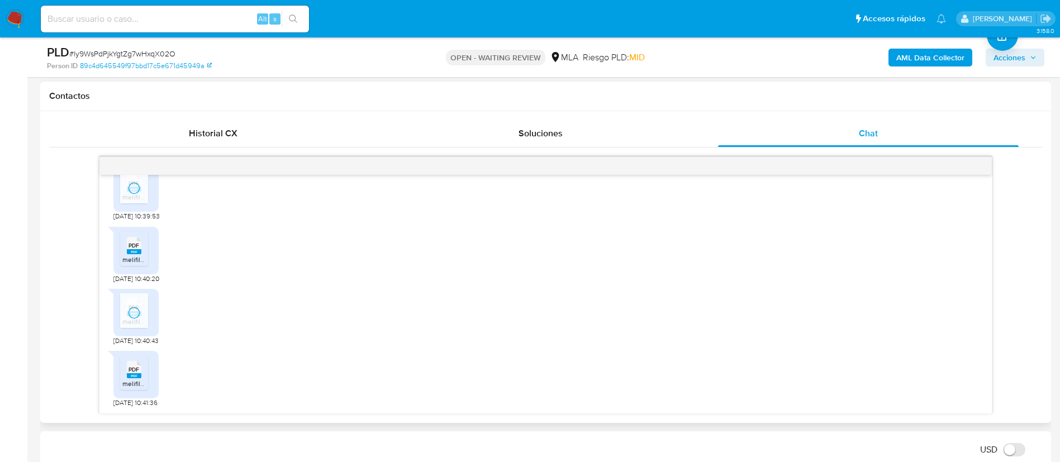
drag, startPoint x: 143, startPoint y: 370, endPoint x: 163, endPoint y: 368, distance: 19.7
click at [143, 370] on div "PDF PDF" at bounding box center [133, 369] width 23 height 22
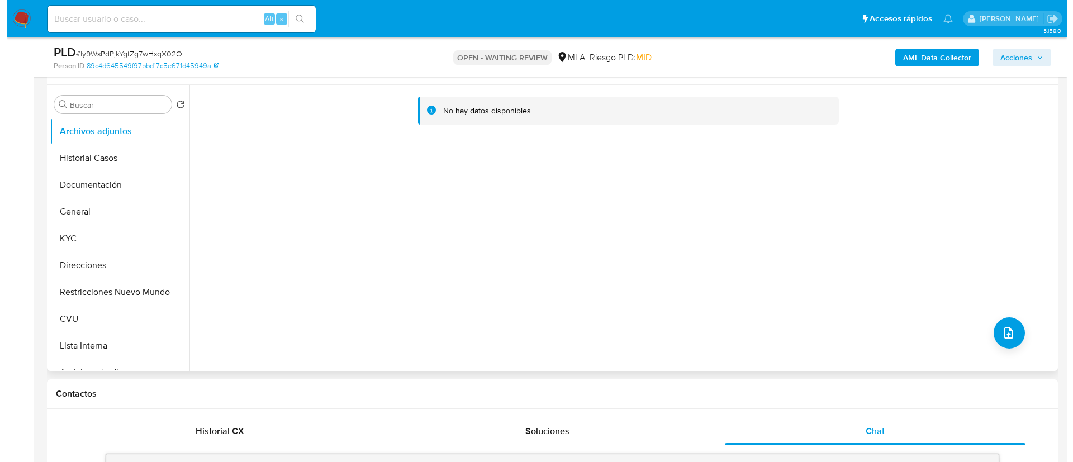
scroll to position [168, 0]
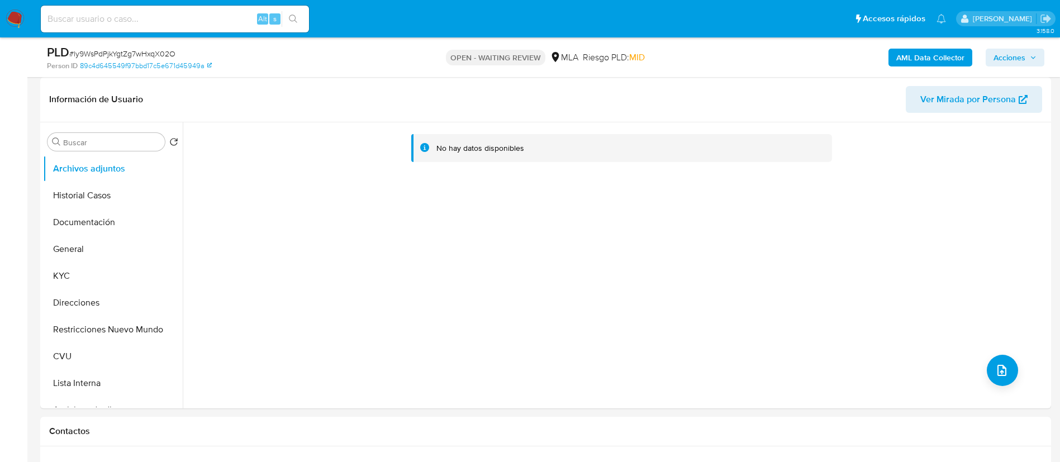
click at [943, 62] on b "AML Data Collector" at bounding box center [930, 58] width 68 height 18
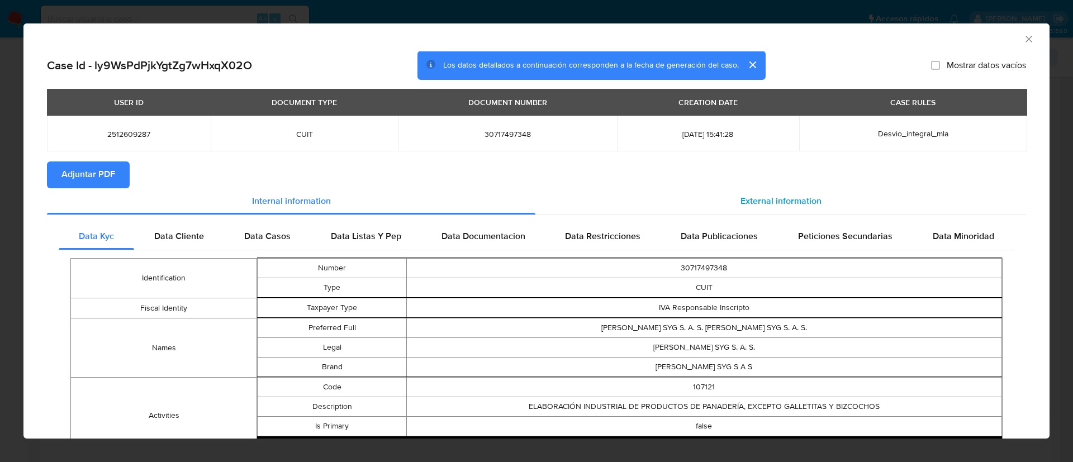
click at [724, 198] on div "External information" at bounding box center [780, 201] width 491 height 27
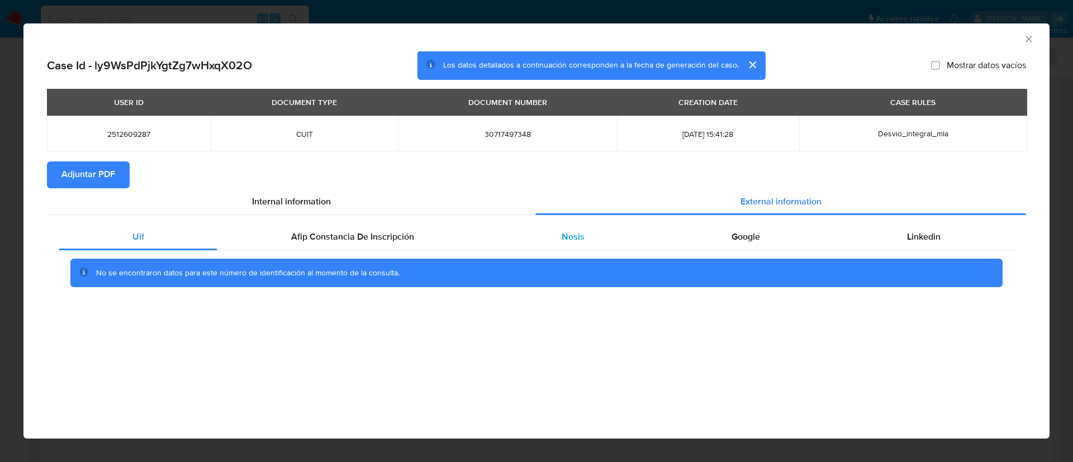
click at [586, 243] on div "Nosis" at bounding box center [573, 236] width 170 height 27
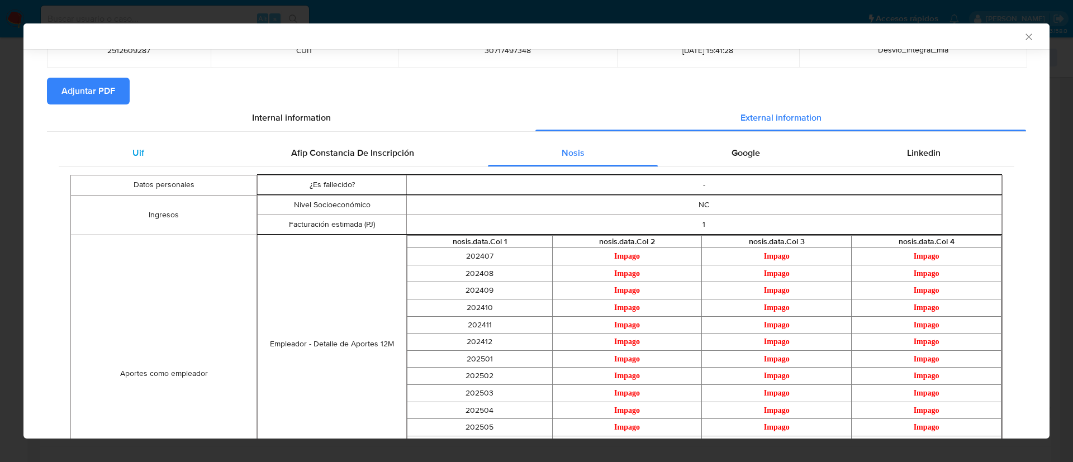
scroll to position [0, 0]
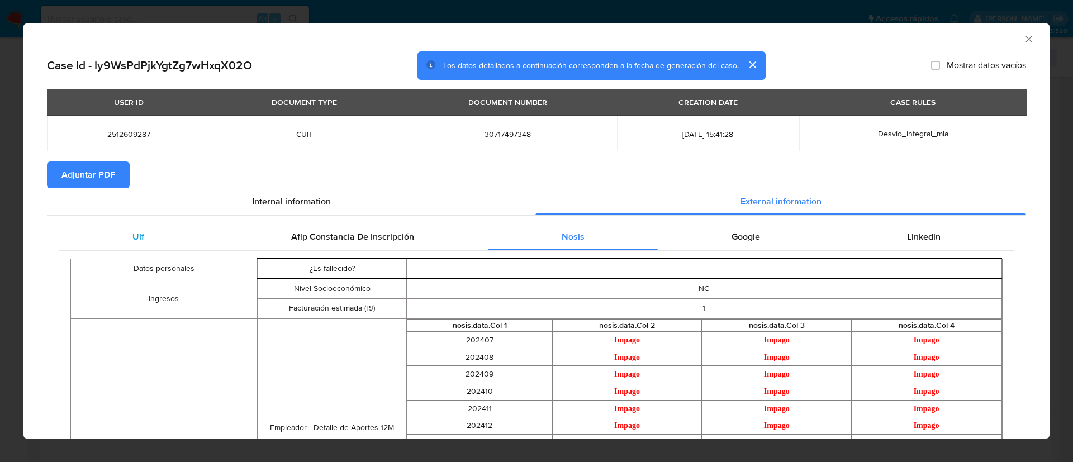
click at [125, 234] on div "Uif" at bounding box center [138, 236] width 159 height 27
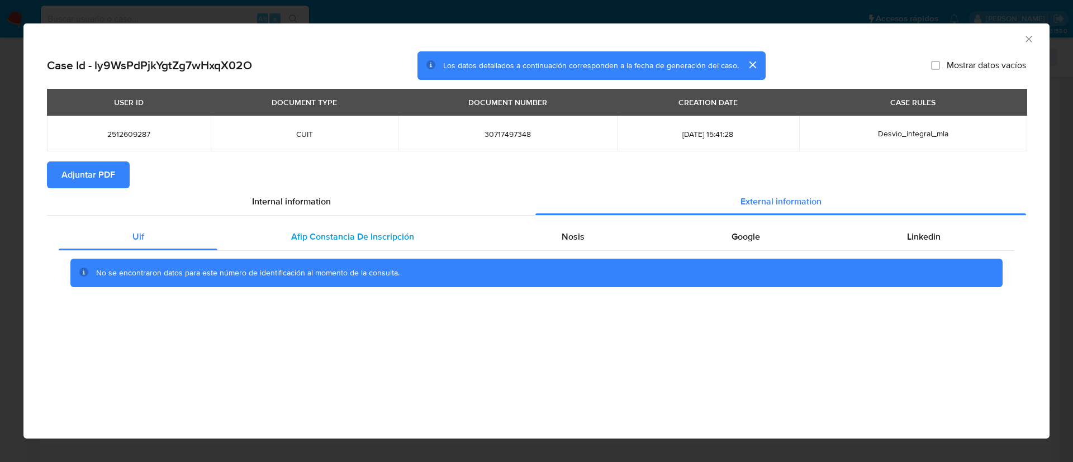
click at [315, 240] on span "Afip Constancia De Inscripción" at bounding box center [352, 236] width 123 height 13
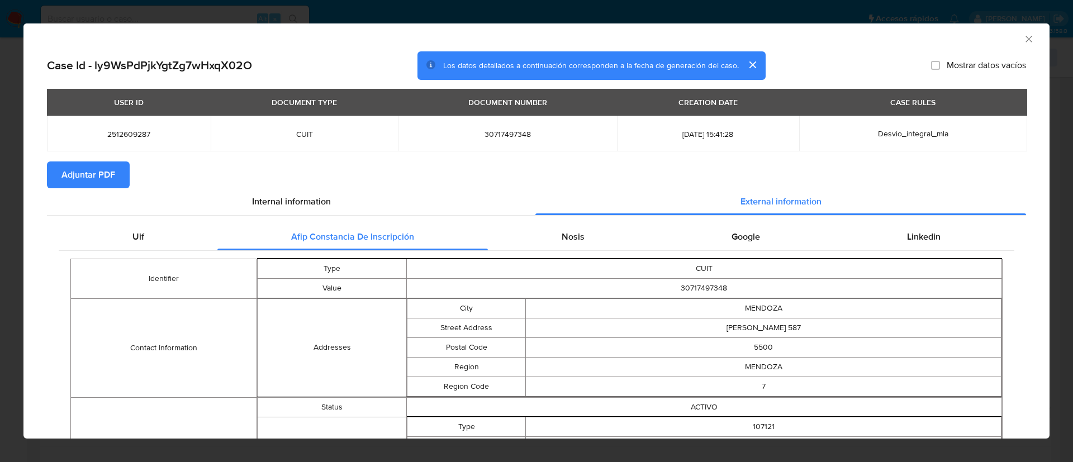
click at [1023, 42] on icon "Cerrar ventana" at bounding box center [1028, 39] width 11 height 11
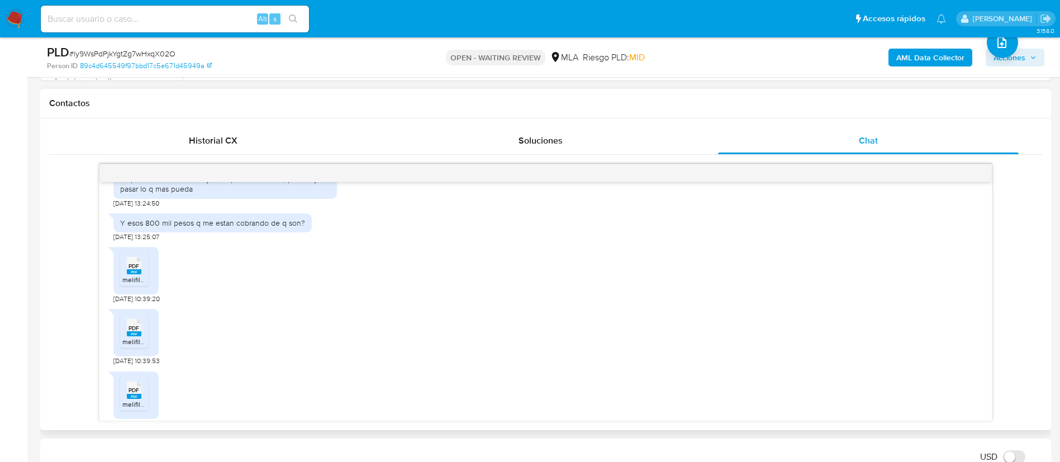
scroll to position [503, 0]
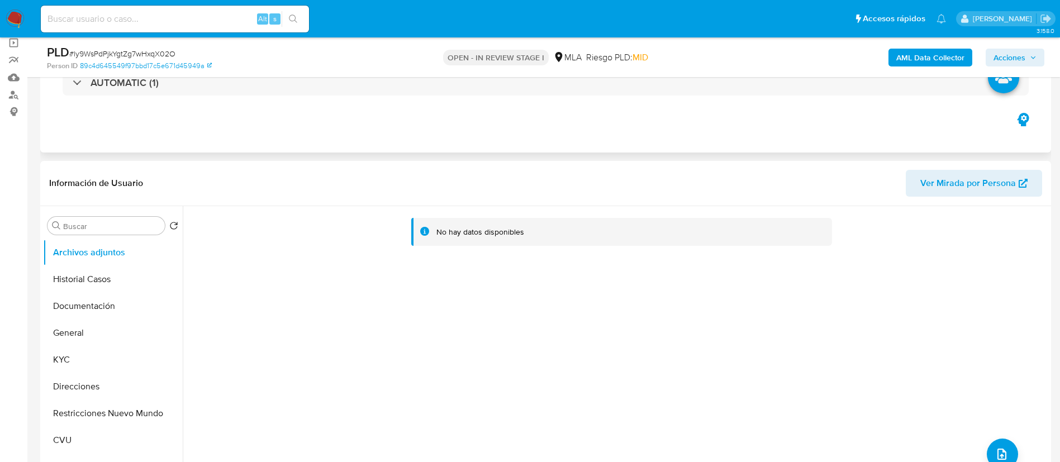
select select "10"
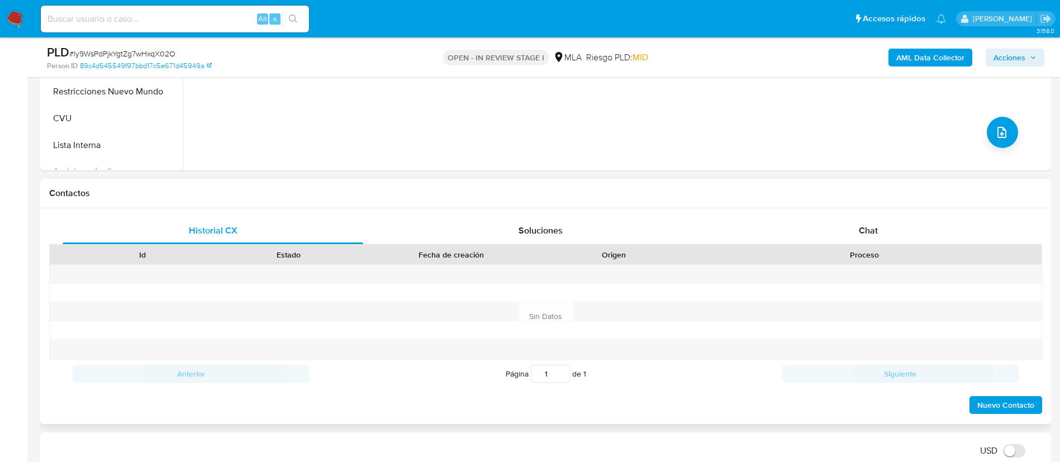
scroll to position [419, 0]
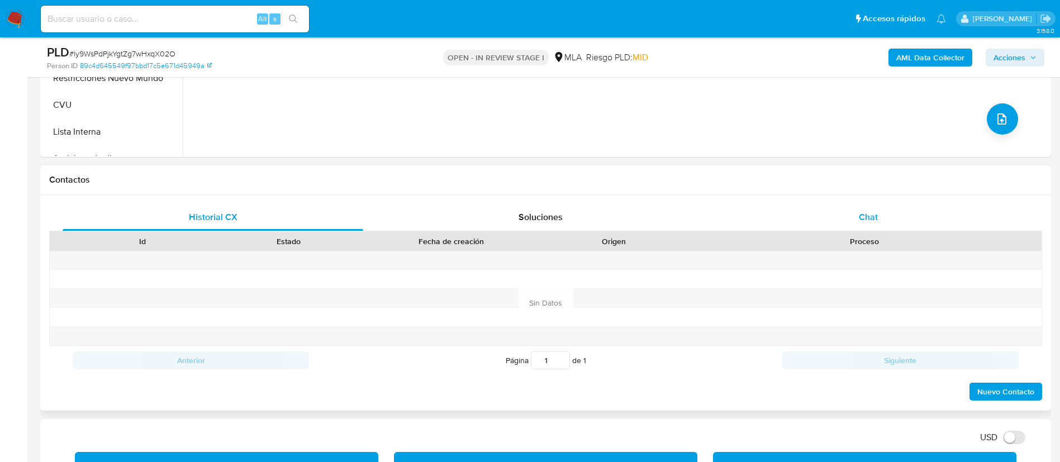
click at [874, 212] on span "Chat" at bounding box center [868, 217] width 19 height 13
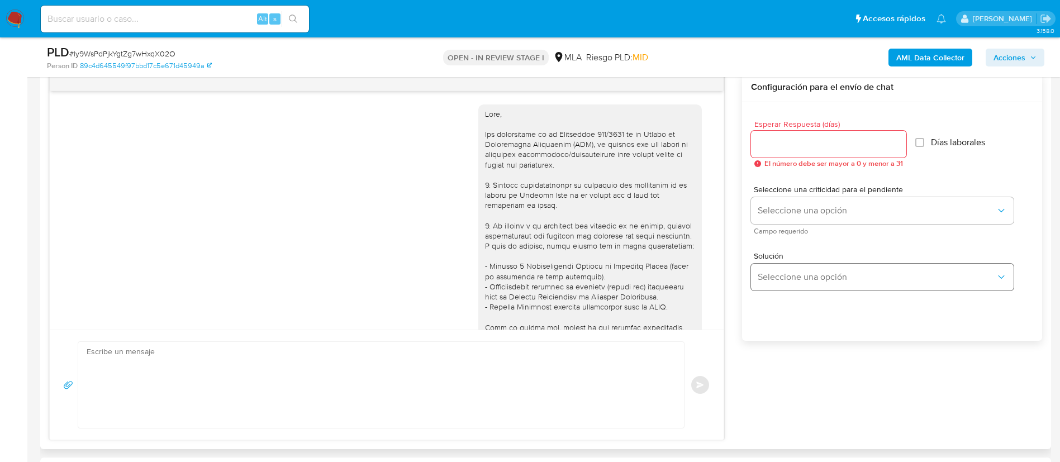
scroll to position [978, 0]
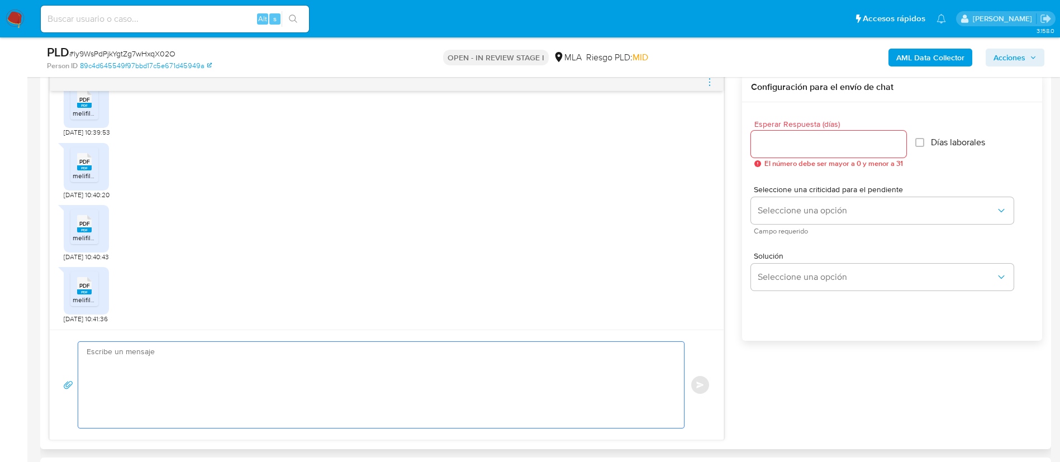
click at [465, 392] on textarea at bounding box center [378, 385] width 583 height 86
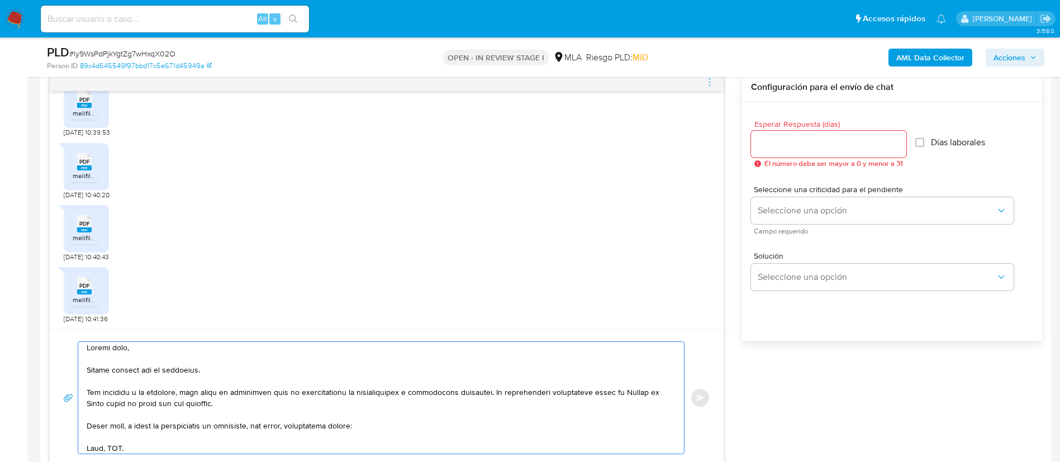
scroll to position [88, 0]
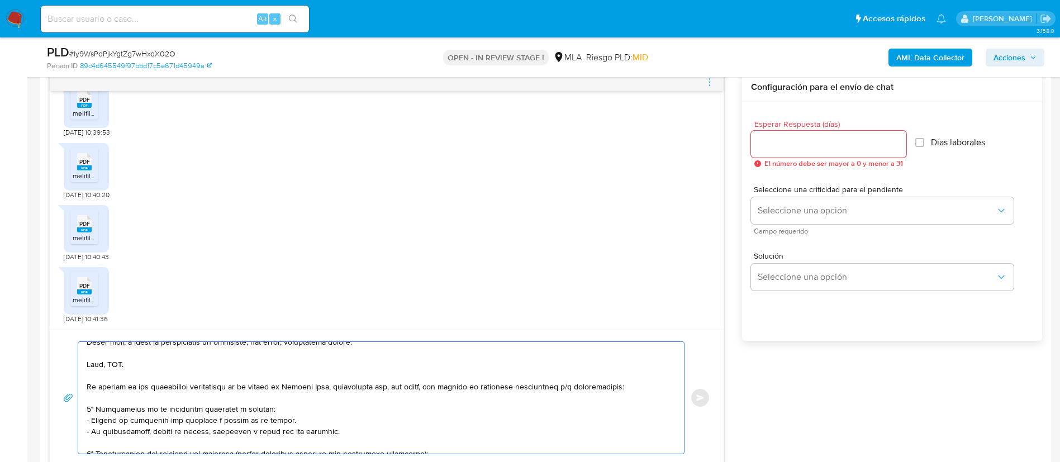
drag, startPoint x: 87, startPoint y: 363, endPoint x: 631, endPoint y: 389, distance: 544.8
click at [631, 389] on textarea at bounding box center [378, 398] width 583 height 112
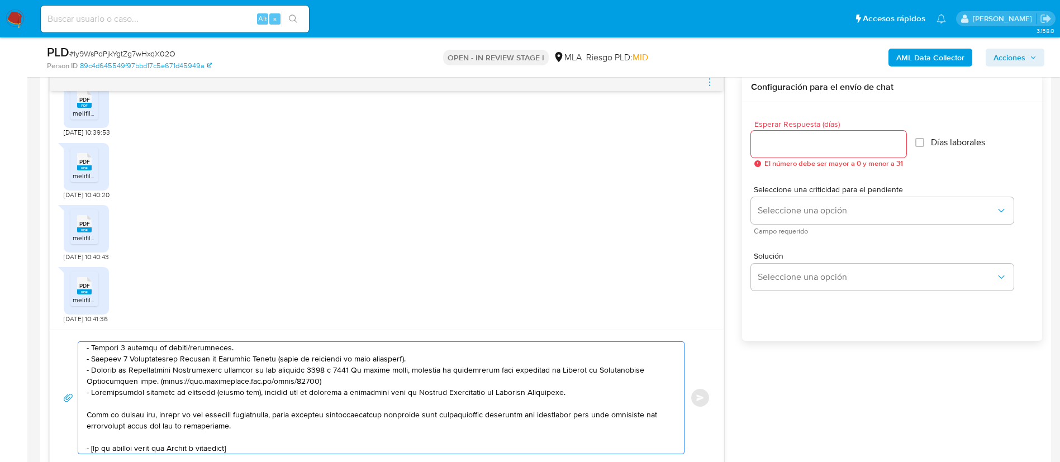
scroll to position [77, 0]
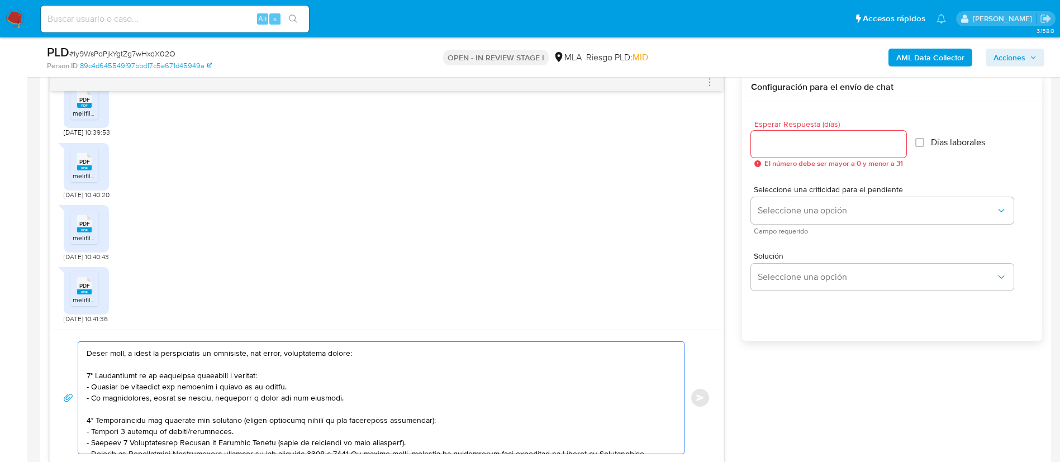
drag, startPoint x: 289, startPoint y: 429, endPoint x: 95, endPoint y: 418, distance: 194.7
click at [95, 418] on textarea at bounding box center [378, 398] width 583 height 112
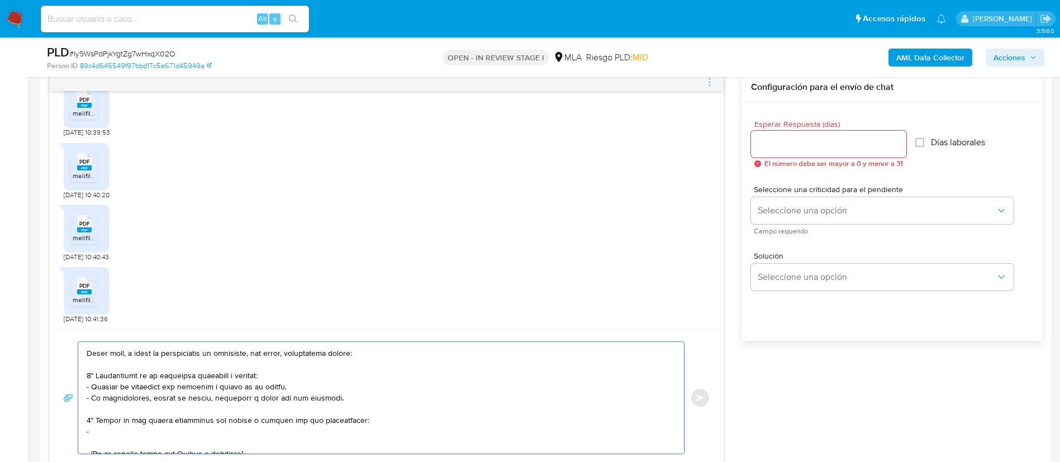
paste textarea "[PERSON_NAME] - CUIT 20312842999"
paste textarea "[PERSON_NAME] - CUIT 27355158948"
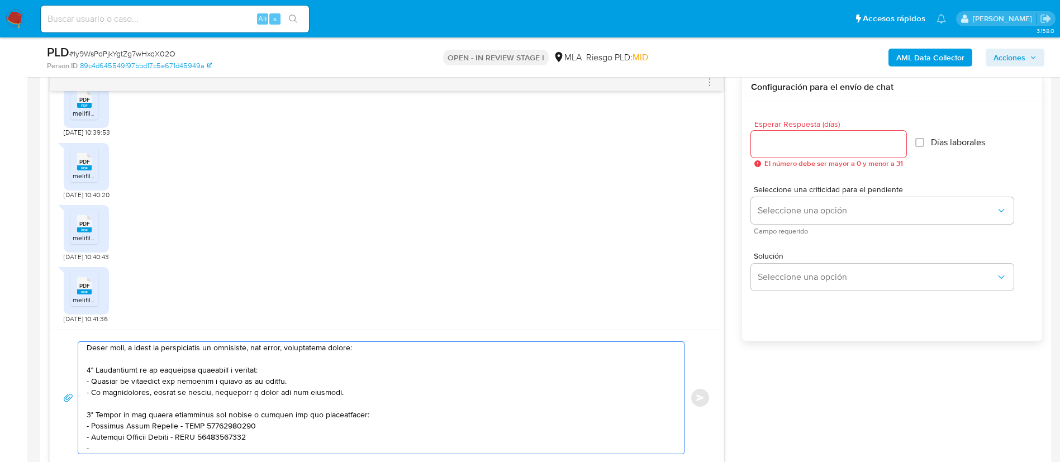
paste textarea "[PERSON_NAME] DEHINARTD"
drag, startPoint x: 165, startPoint y: 439, endPoint x: 237, endPoint y: 437, distance: 71.5
click at [237, 437] on textarea at bounding box center [378, 398] width 583 height 112
drag, startPoint x: 175, startPoint y: 426, endPoint x: 248, endPoint y: 425, distance: 73.2
click at [248, 425] on textarea at bounding box center [378, 398] width 583 height 112
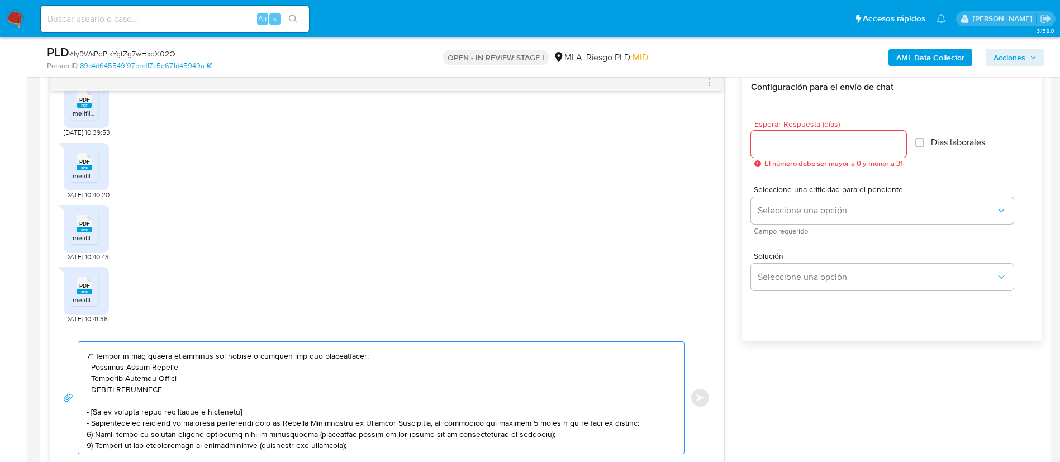
scroll to position [166, 0]
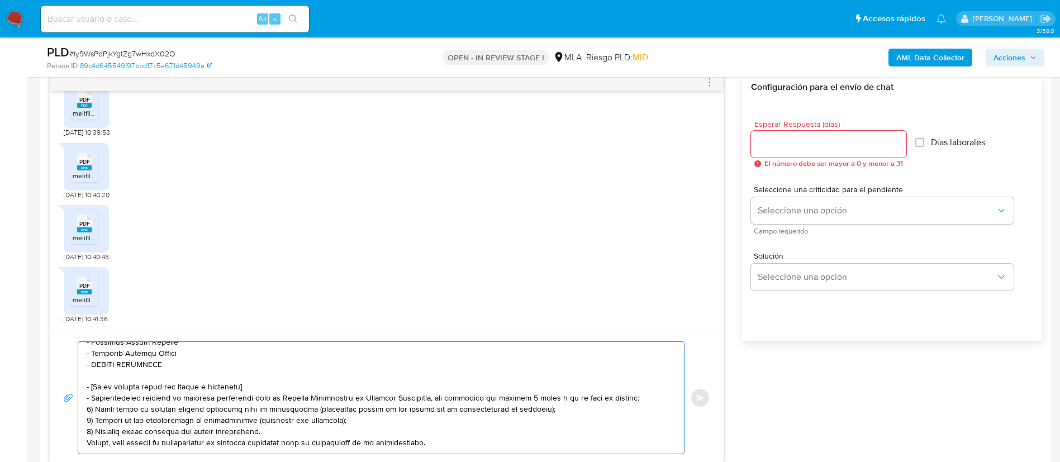
click at [215, 368] on textarea at bounding box center [378, 398] width 583 height 112
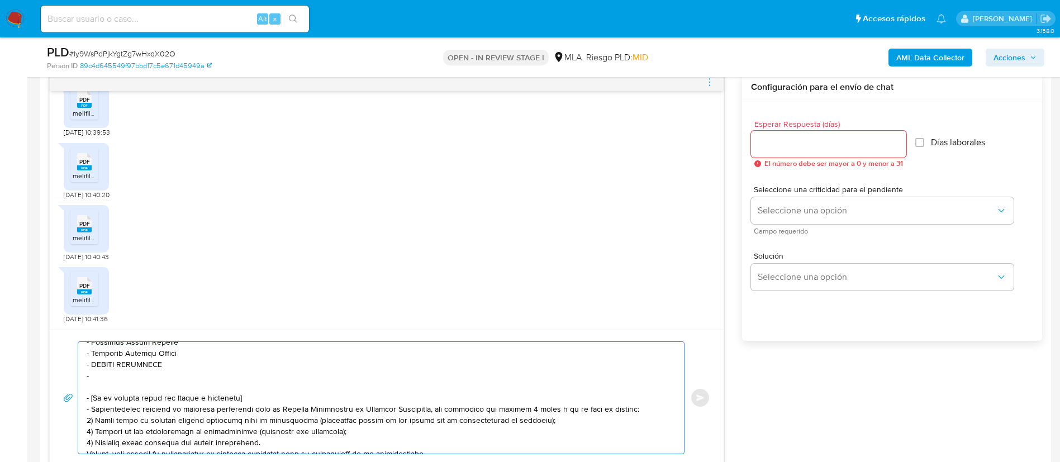
paste textarea "[PERSON_NAME]"
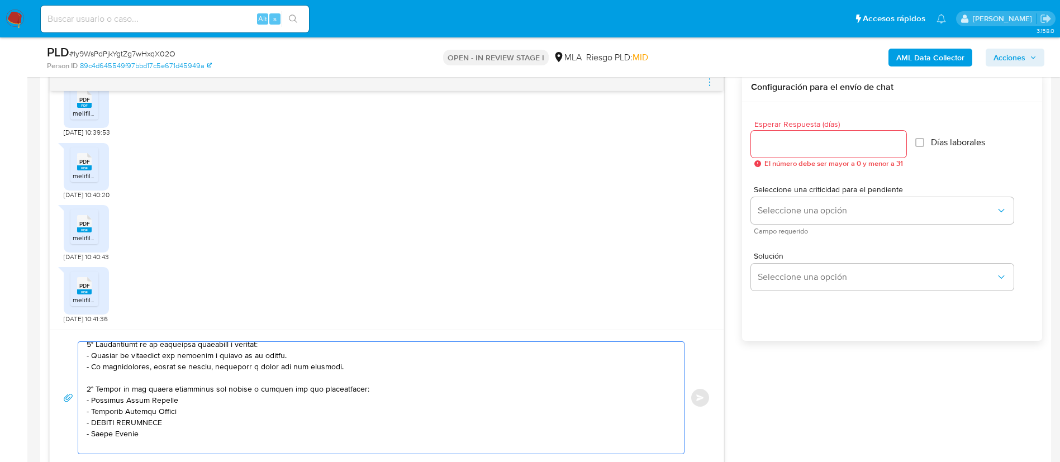
scroll to position [82, 0]
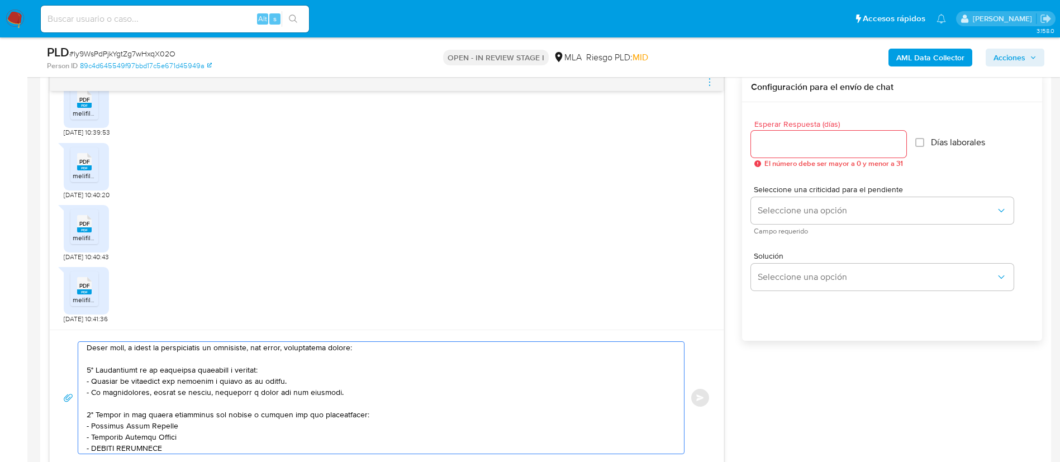
click at [351, 417] on textarea at bounding box center [378, 398] width 583 height 112
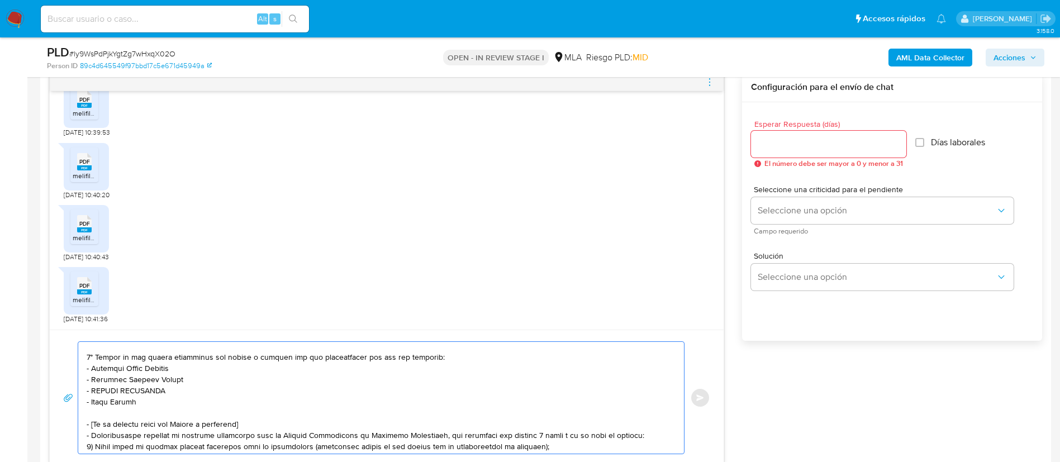
scroll to position [166, 0]
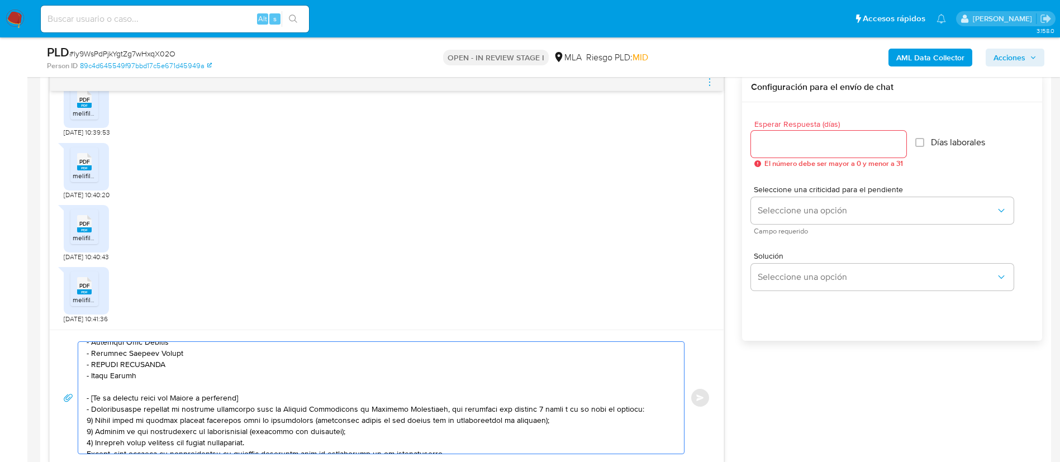
click at [84, 397] on div at bounding box center [378, 398] width 600 height 112
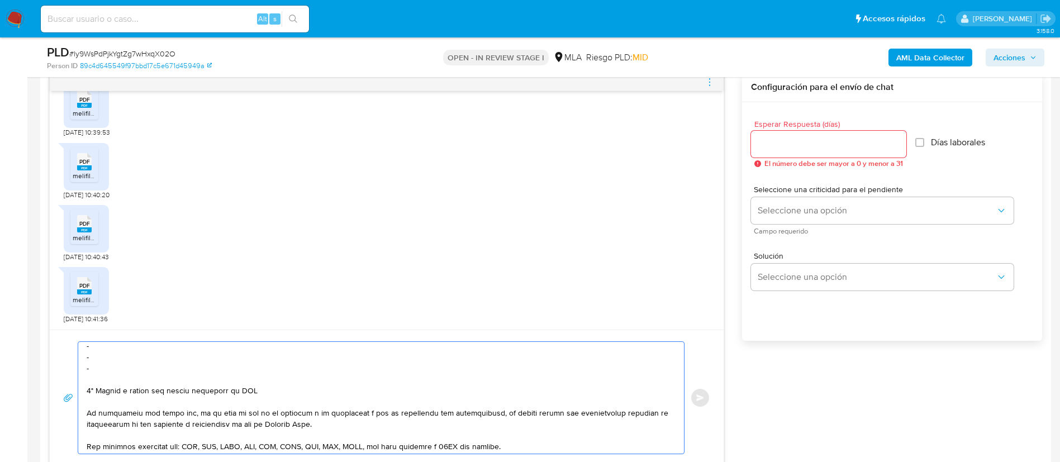
scroll to position [334, 0]
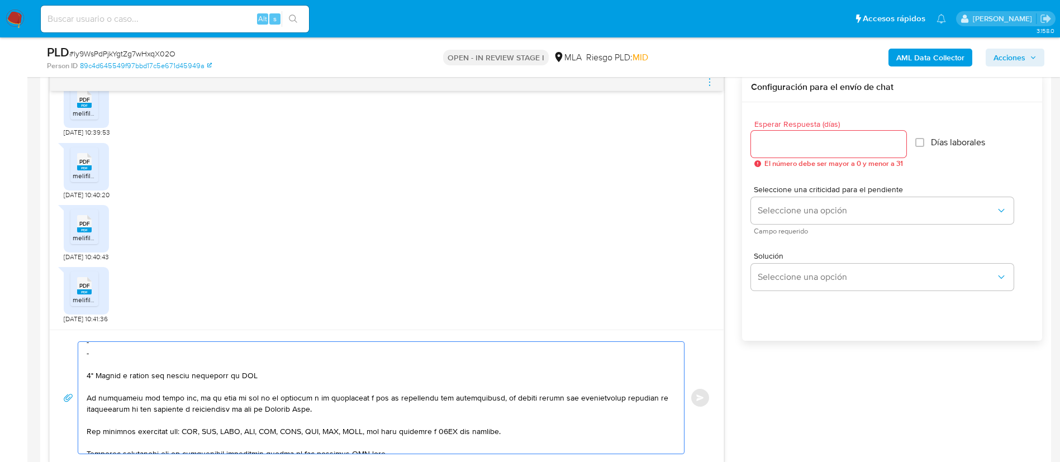
drag, startPoint x: 87, startPoint y: 398, endPoint x: 276, endPoint y: 372, distance: 191.2
click at [276, 372] on textarea at bounding box center [378, 398] width 583 height 112
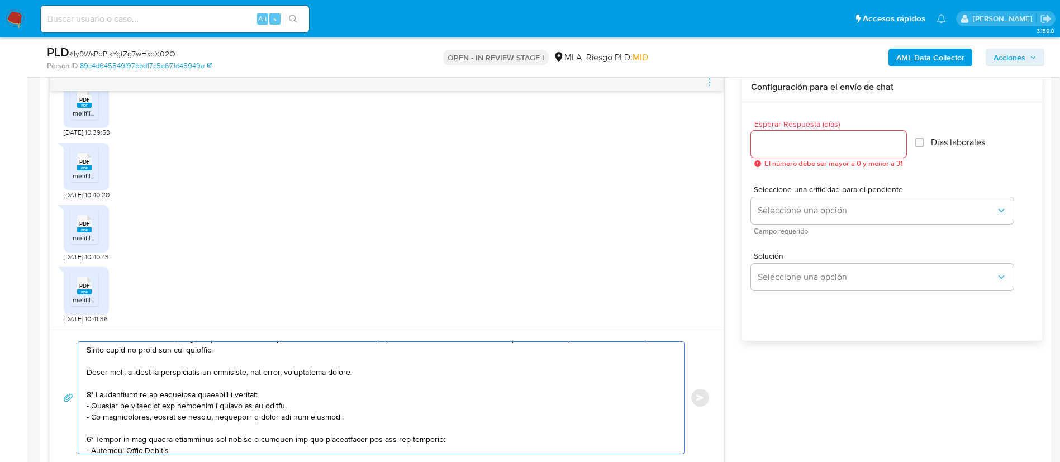
scroll to position [32, 0]
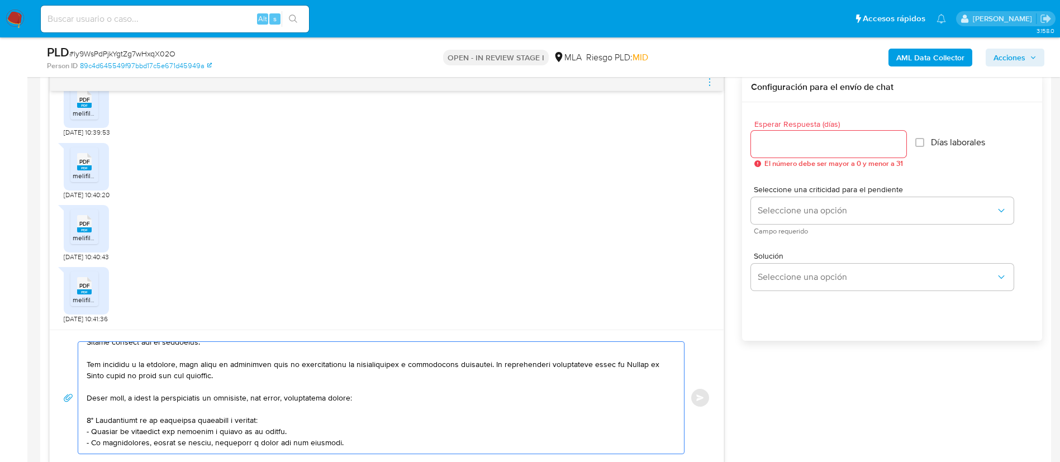
click at [196, 428] on textarea at bounding box center [378, 398] width 583 height 112
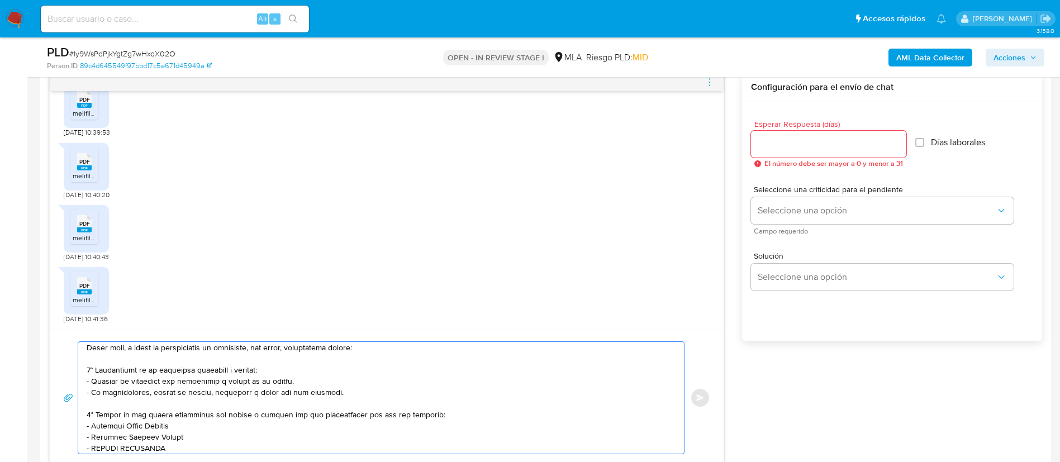
scroll to position [116, 0]
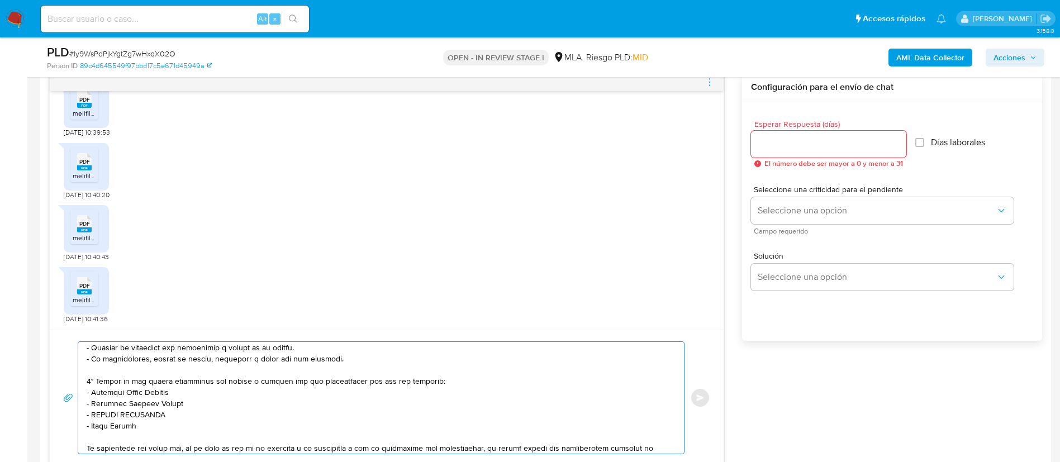
click at [262, 387] on textarea at bounding box center [378, 398] width 583 height 112
click at [0, 0] on lt-span "v í nculo" at bounding box center [0, 0] width 0 height 0
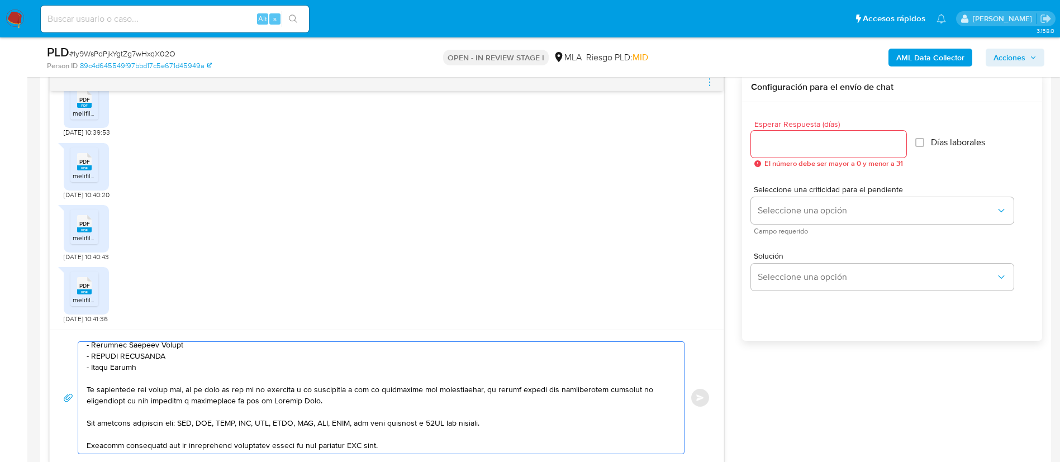
scroll to position [199, 0]
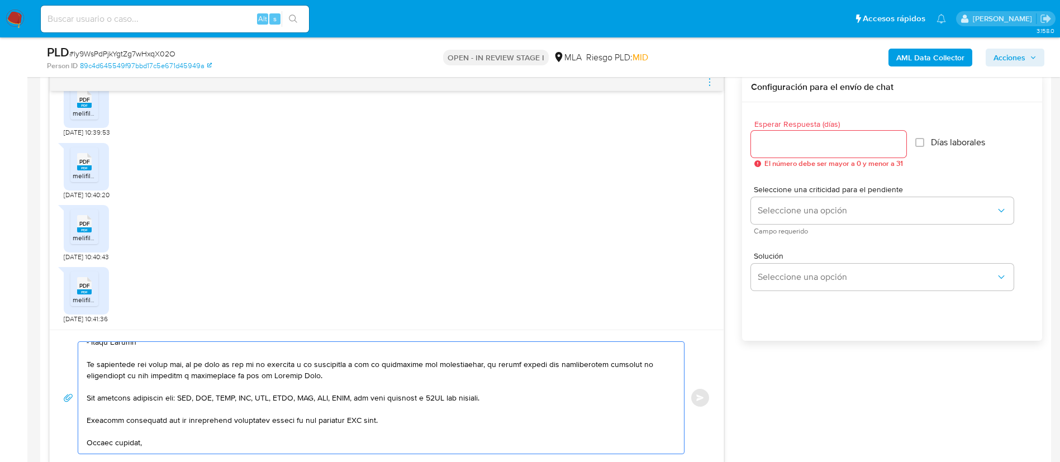
click at [354, 423] on textarea at bounding box center [378, 398] width 583 height 112
type textarea "Loremi dolo, Sitame consect adi el seddoeius. Tem incididu u la etdolore, magn …"
click at [805, 133] on div at bounding box center [828, 144] width 155 height 27
click at [804, 144] on input "Esperar Respuesta (días)" at bounding box center [828, 144] width 155 height 15
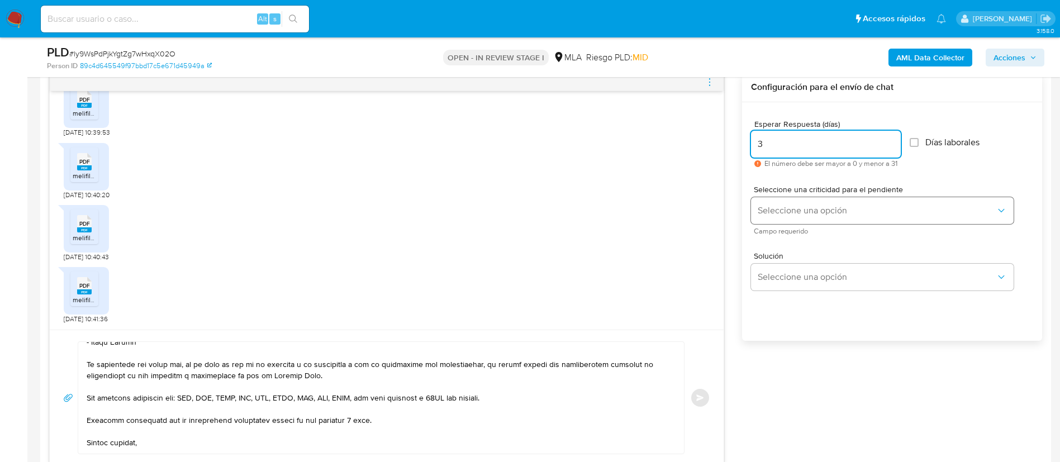
type input "3"
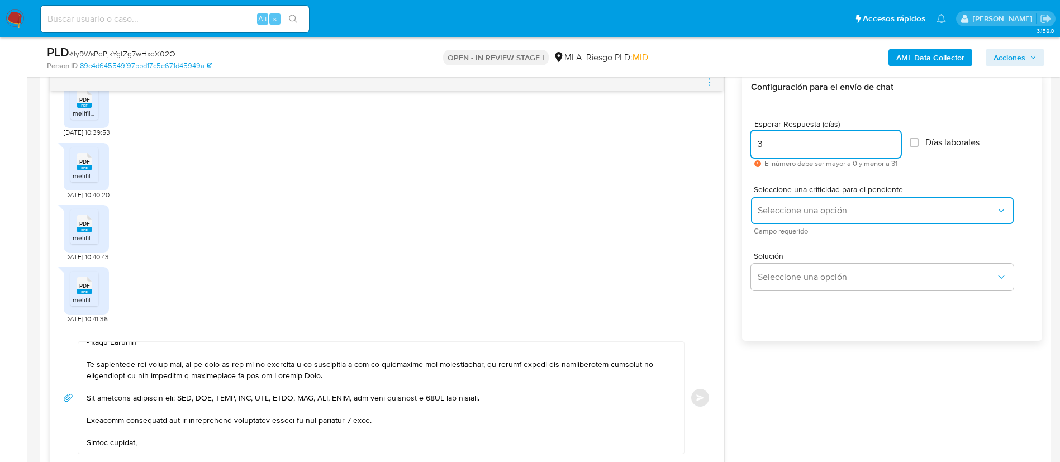
click at [795, 213] on span "Seleccione una opción" at bounding box center [877, 210] width 238 height 11
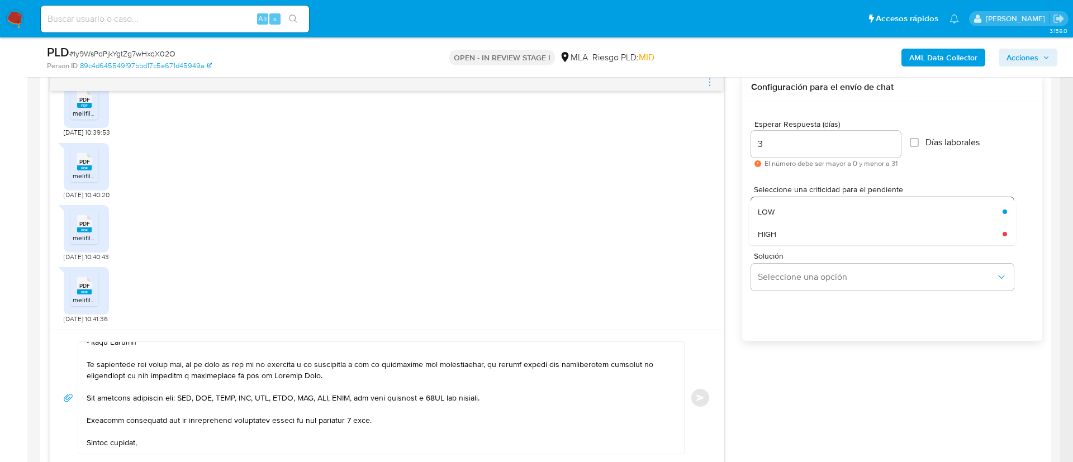
click at [795, 213] on div "LOW" at bounding box center [877, 212] width 238 height 22
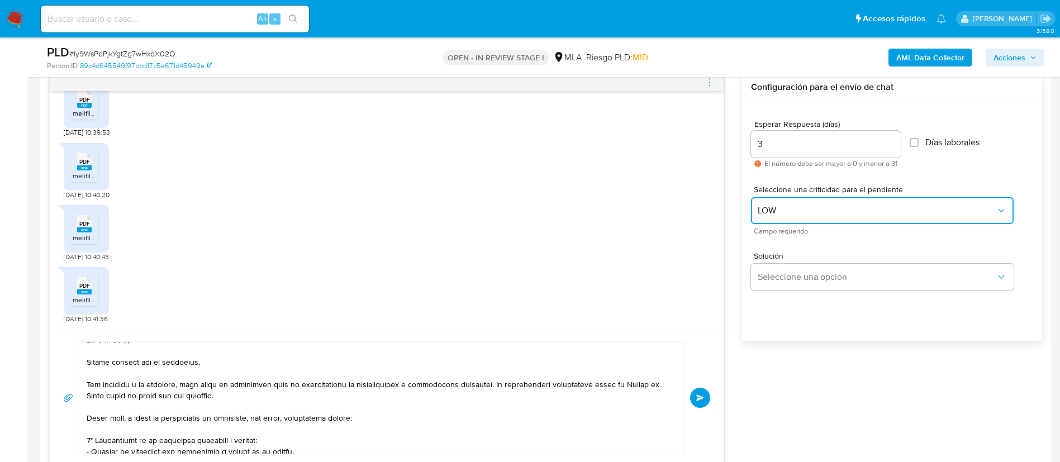
scroll to position [0, 0]
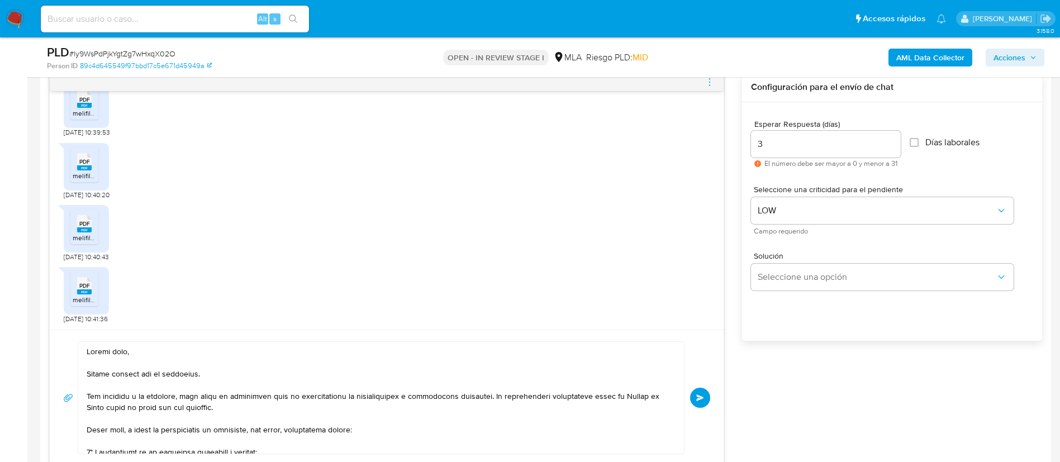
click at [694, 396] on button "Enviar" at bounding box center [700, 398] width 20 height 20
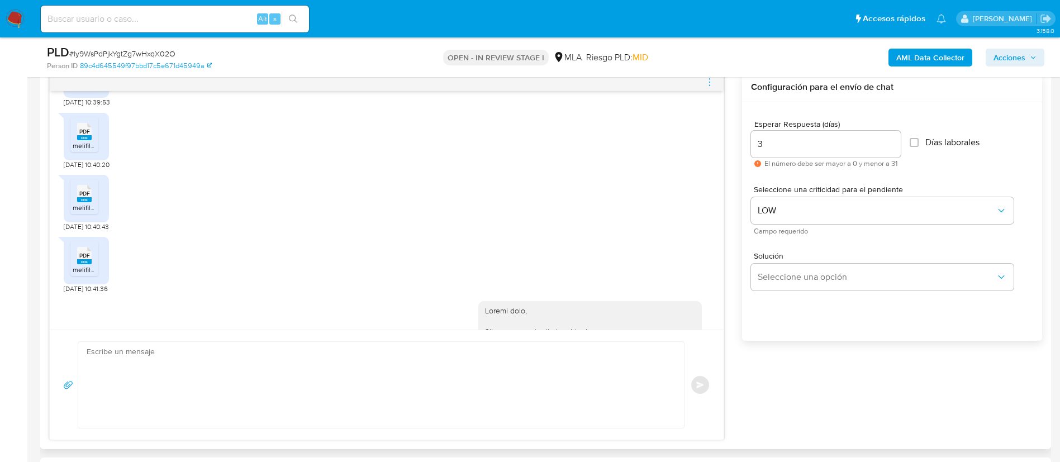
scroll to position [1407, 0]
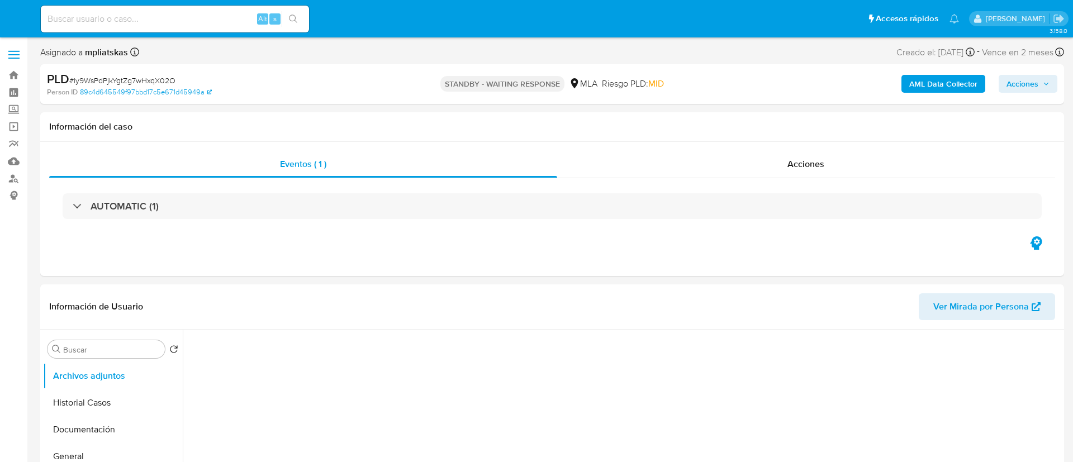
select select "10"
